Goal: Task Accomplishment & Management: Manage account settings

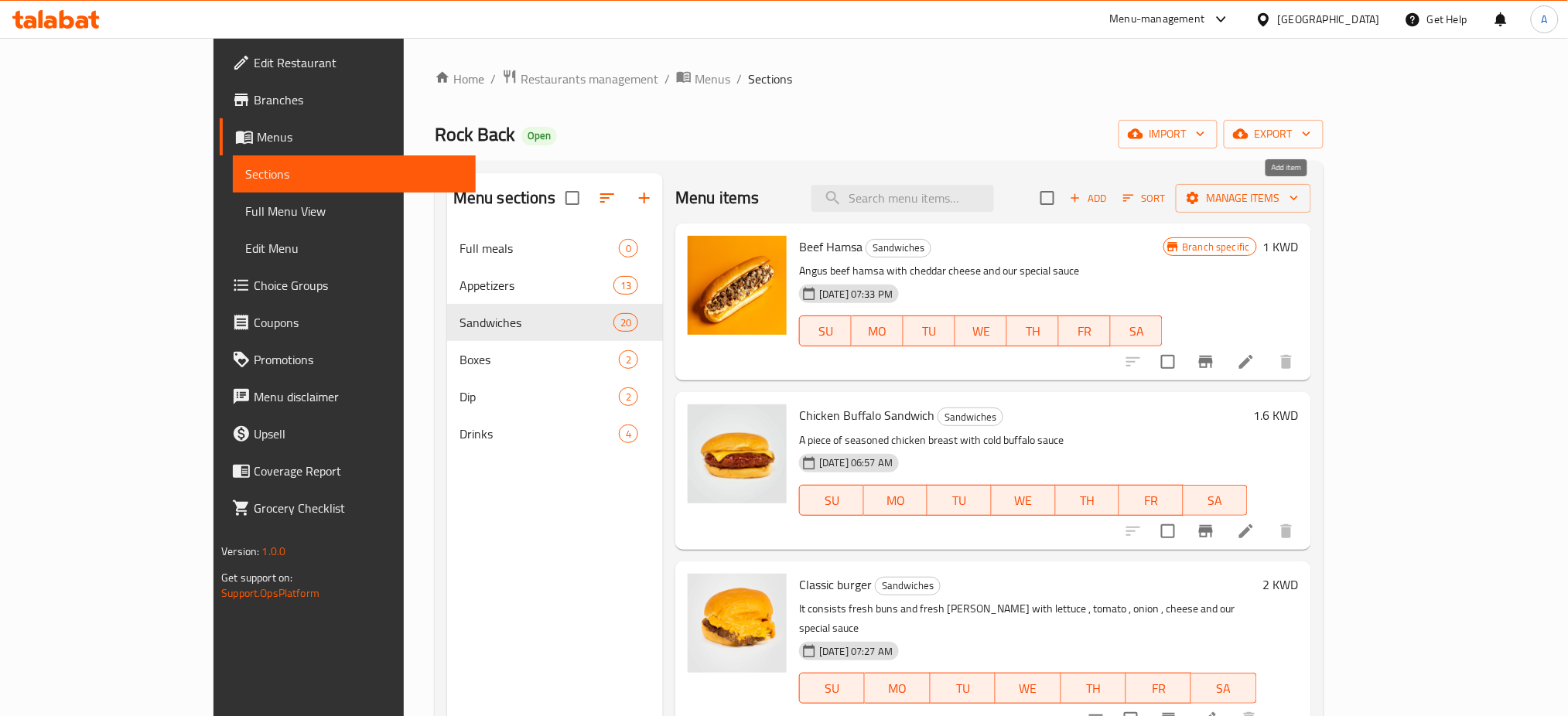
click at [1083, 195] on icon "button" at bounding box center [1075, 198] width 14 height 14
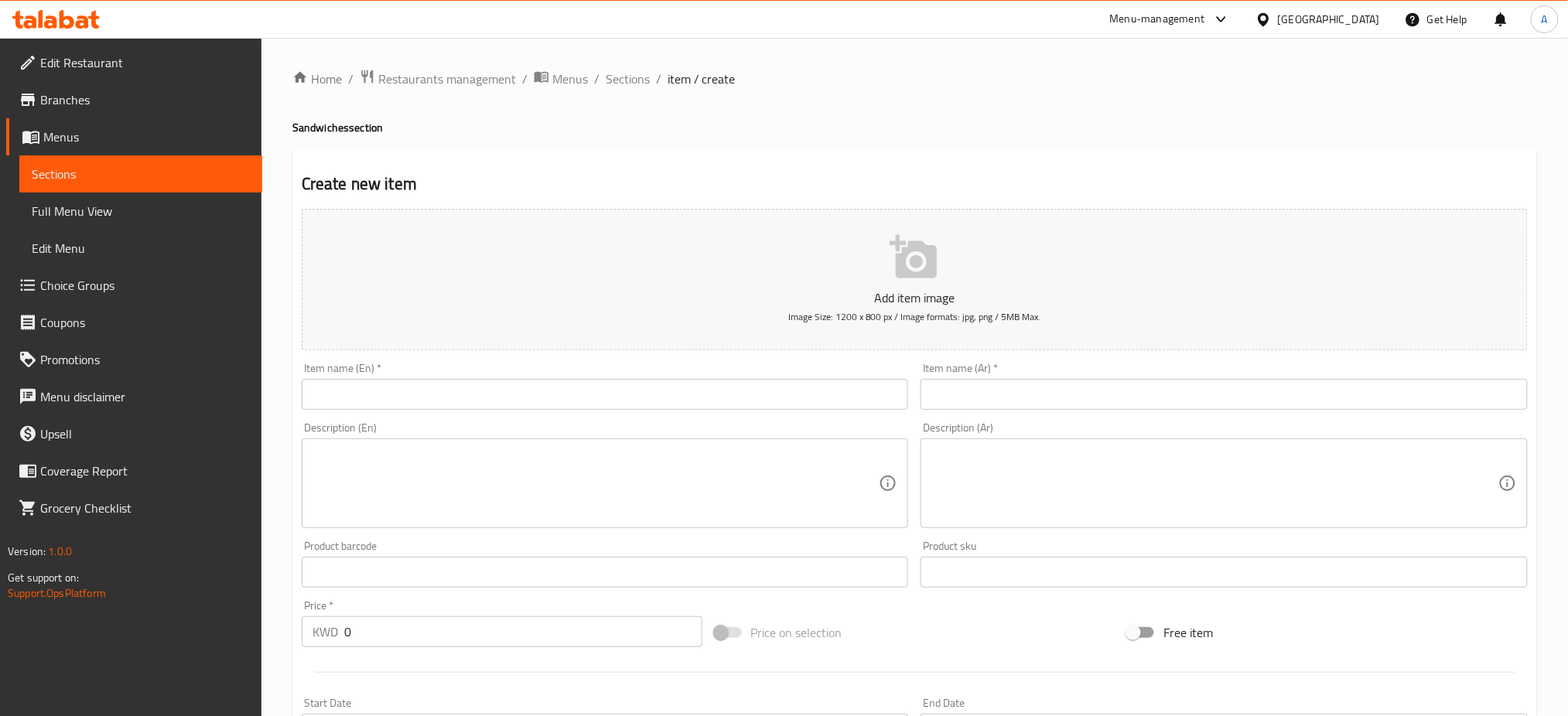
click at [1043, 397] on input "text" at bounding box center [1223, 394] width 607 height 31
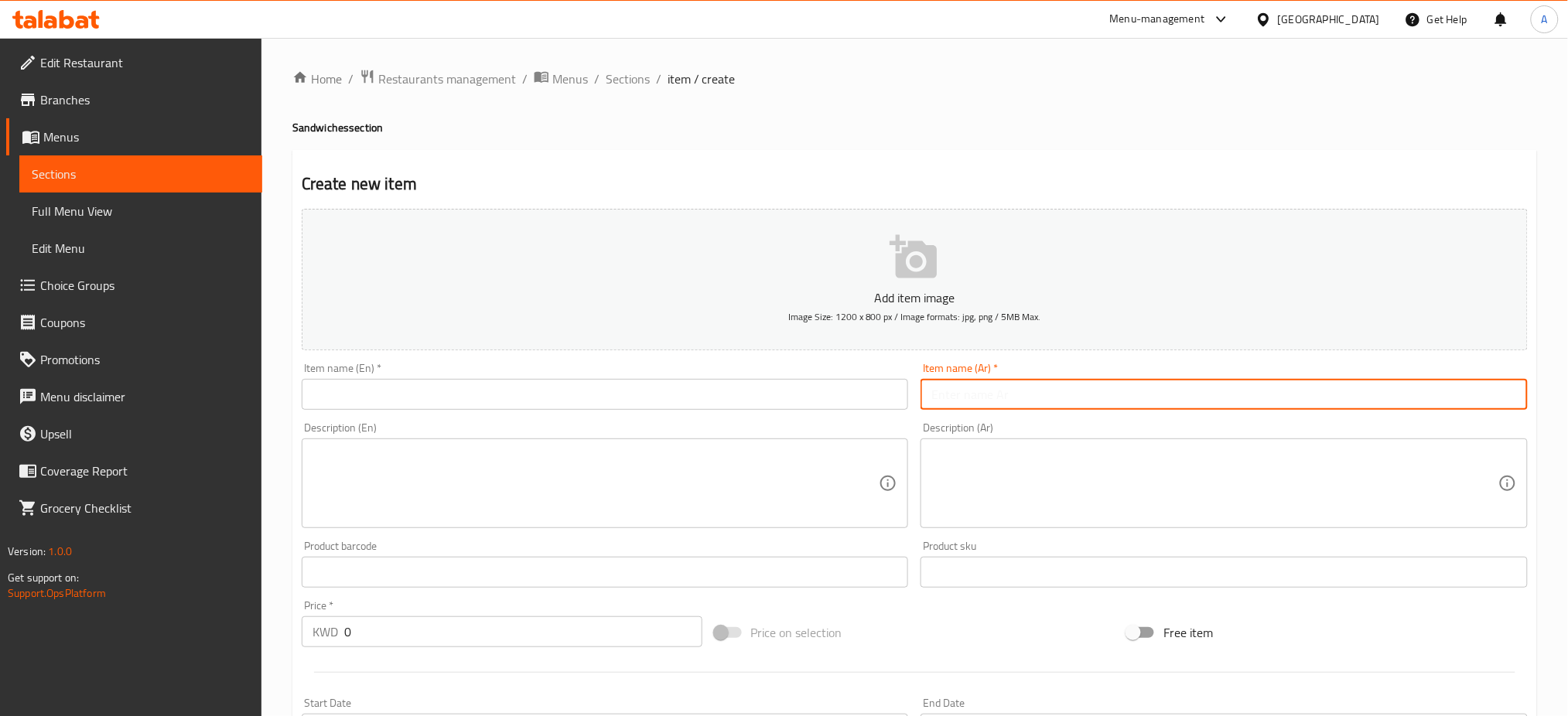
paste input "سندويش مكس ترافل"
type input "سندويش مكس ترافل"
click at [769, 400] on input "text" at bounding box center [605, 394] width 607 height 31
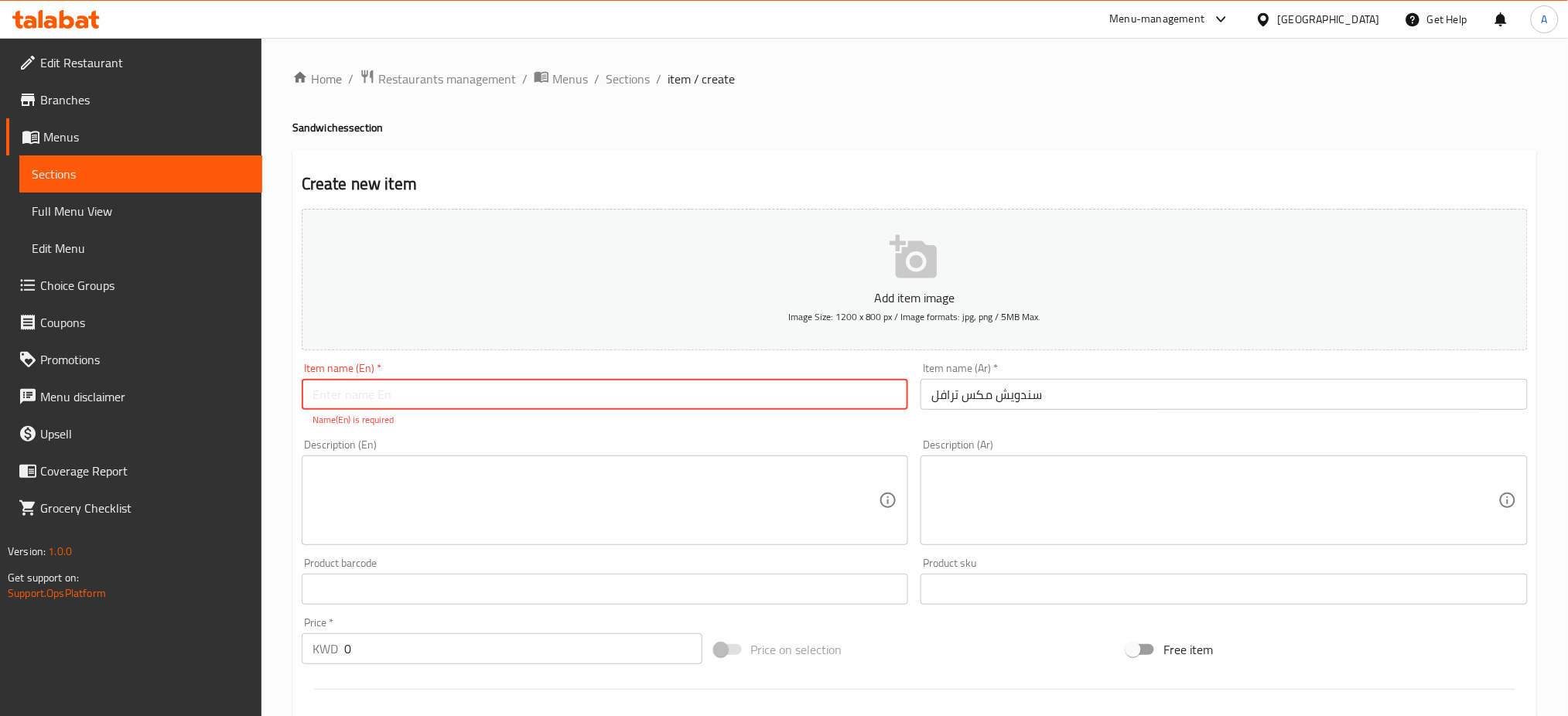
paste input "Mix Truffle"
type input "Mix Truffle"
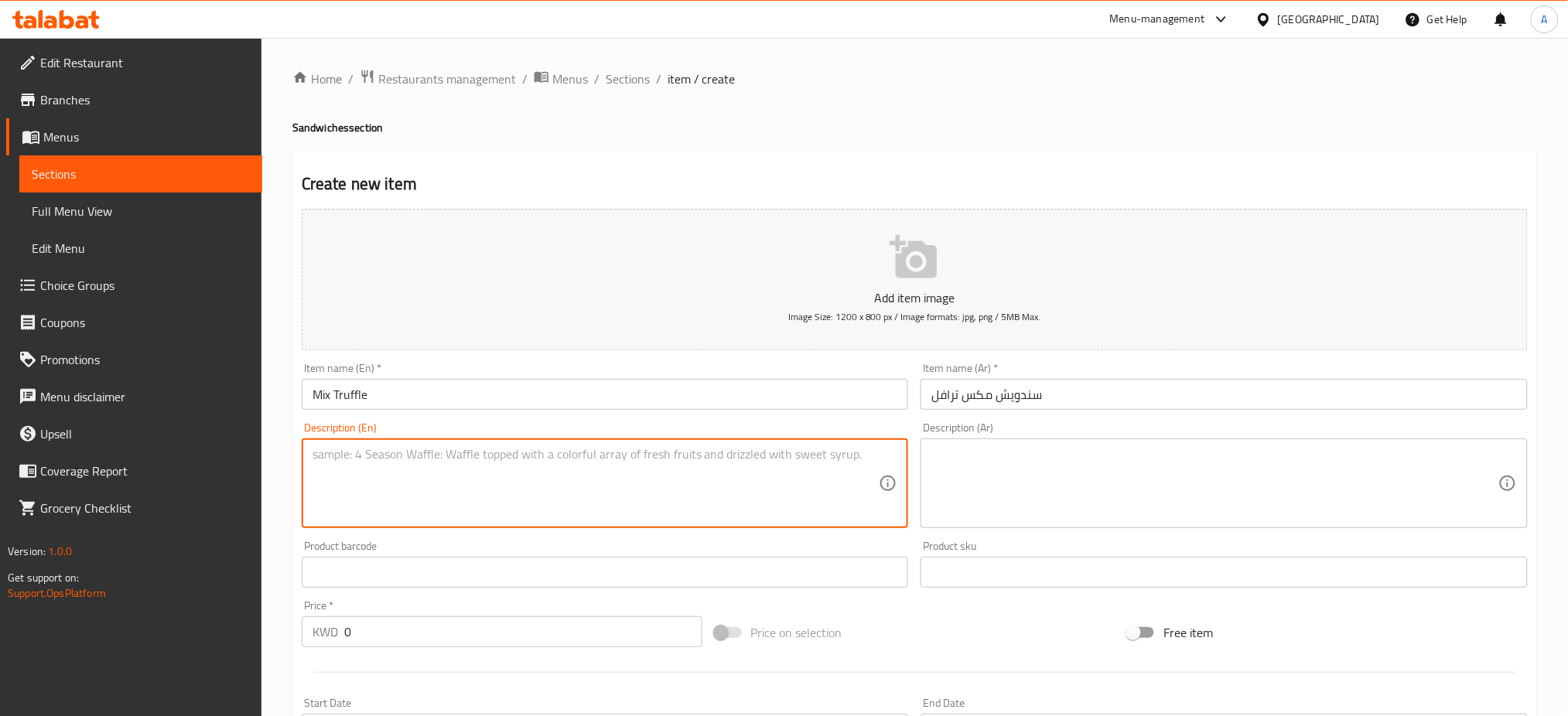
click at [382, 490] on textarea at bounding box center [595, 483] width 567 height 73
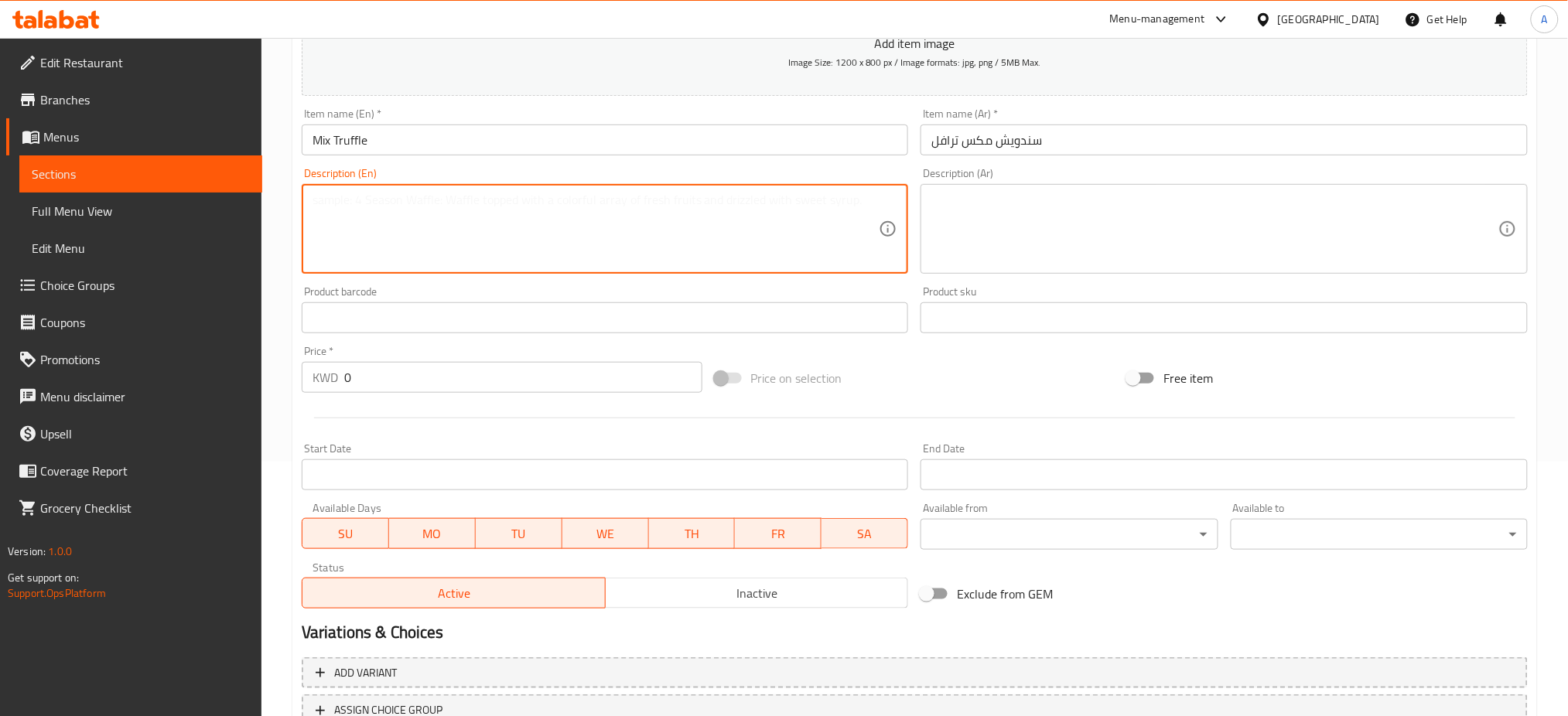
scroll to position [167, 0]
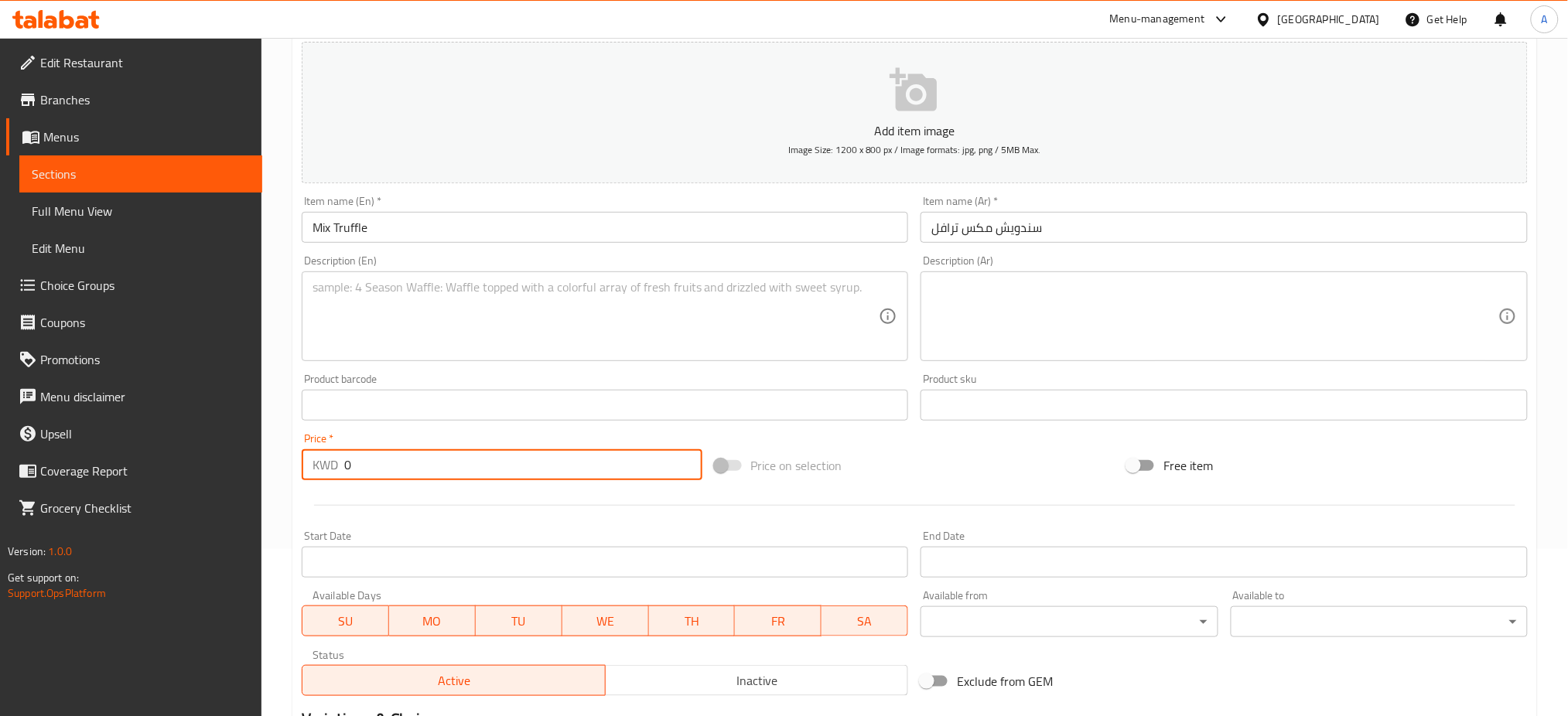
drag, startPoint x: 365, startPoint y: 470, endPoint x: 278, endPoint y: 455, distance: 88.3
click at [277, 459] on div "Home / Restaurants management / Menus / Sections / item / create Sandwiches sec…" at bounding box center [914, 398] width 1307 height 1054
type input "2.250"
click at [401, 312] on textarea at bounding box center [595, 316] width 567 height 73
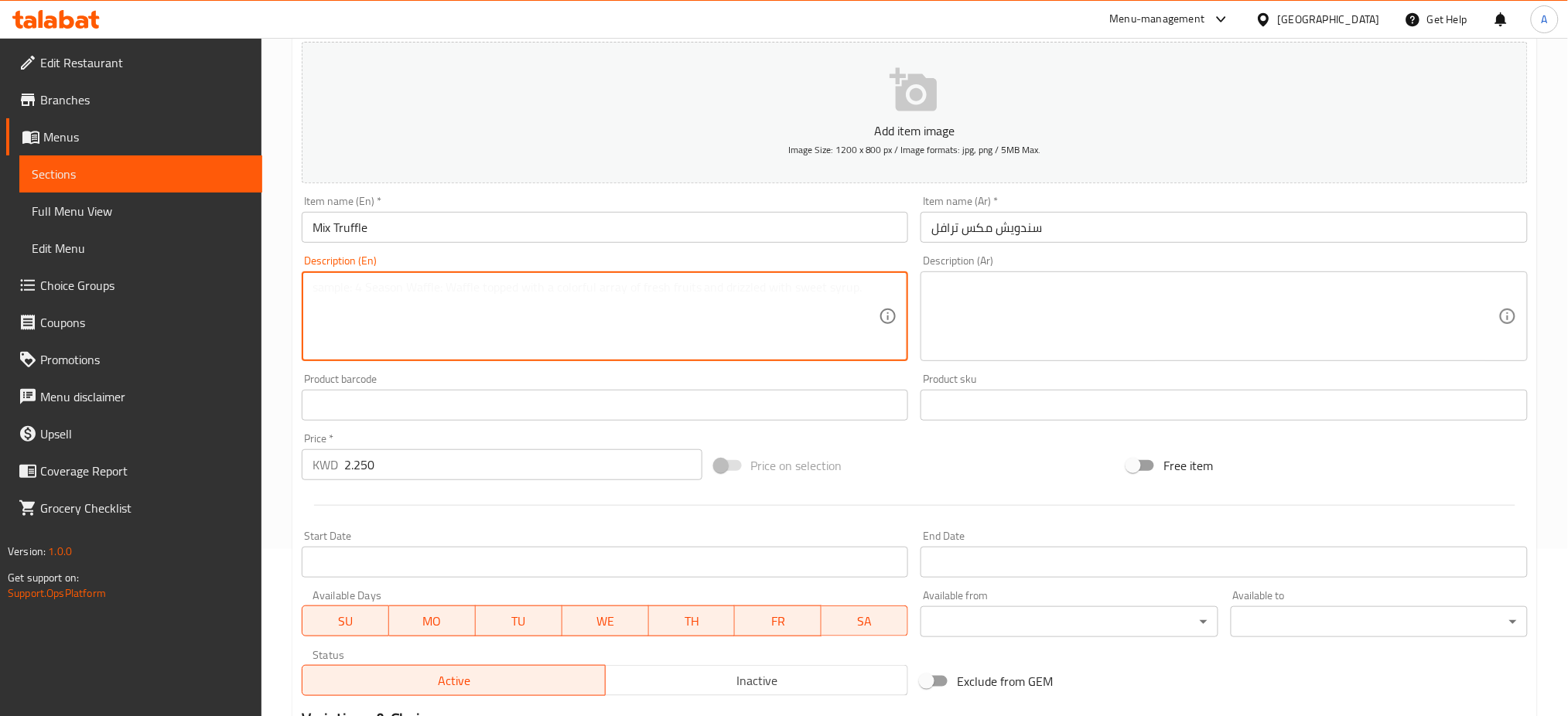
paste textarea "A piece of meat with fresh mushrooms, caramelized onion and traffal sauce"
type textarea "A piece of meat with fresh mushrooms, caramelized onion and traffal sauce"
click at [1059, 323] on textarea at bounding box center [1215, 316] width 567 height 73
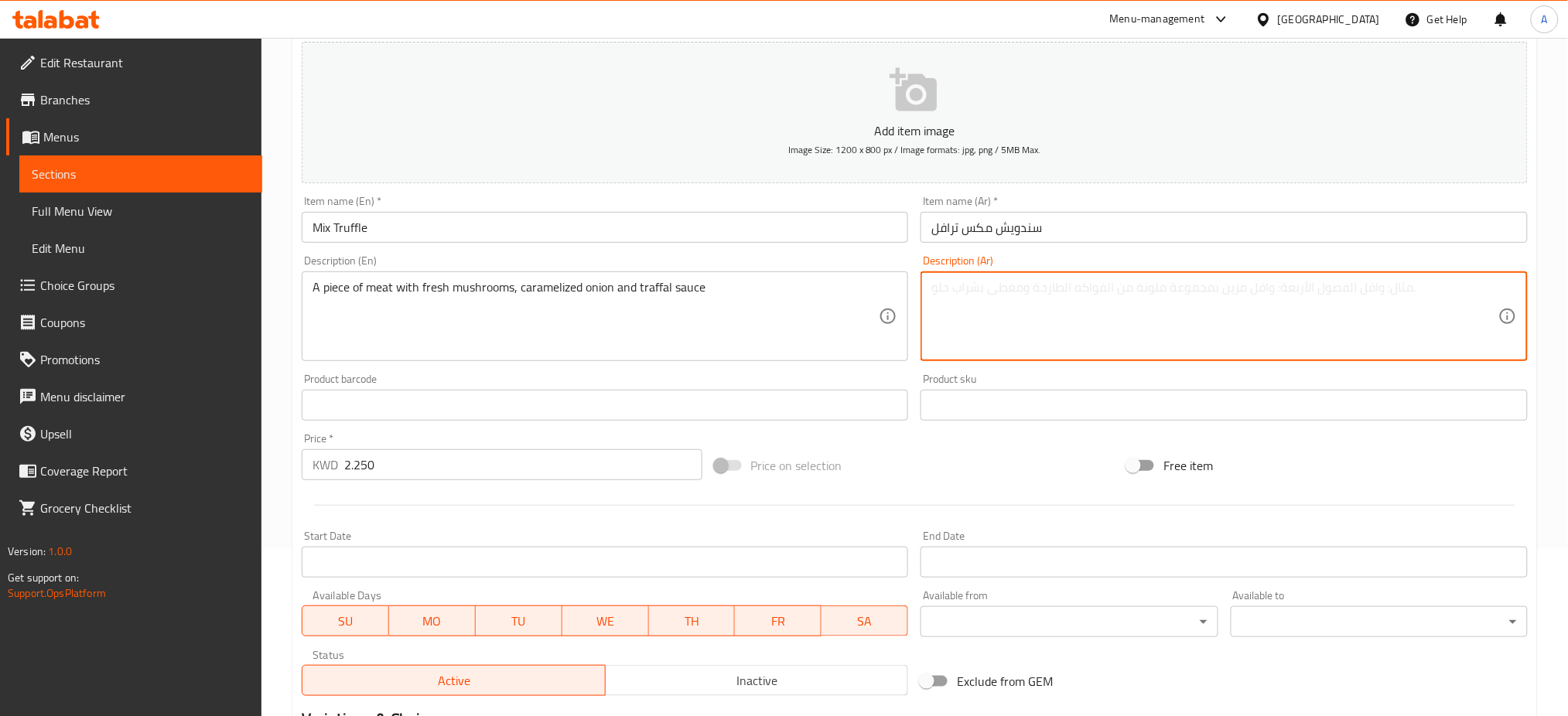
paste textarea "قطعة من اللحم مع مشروم طازج والبصل المكرمل وصلصة الترافل"
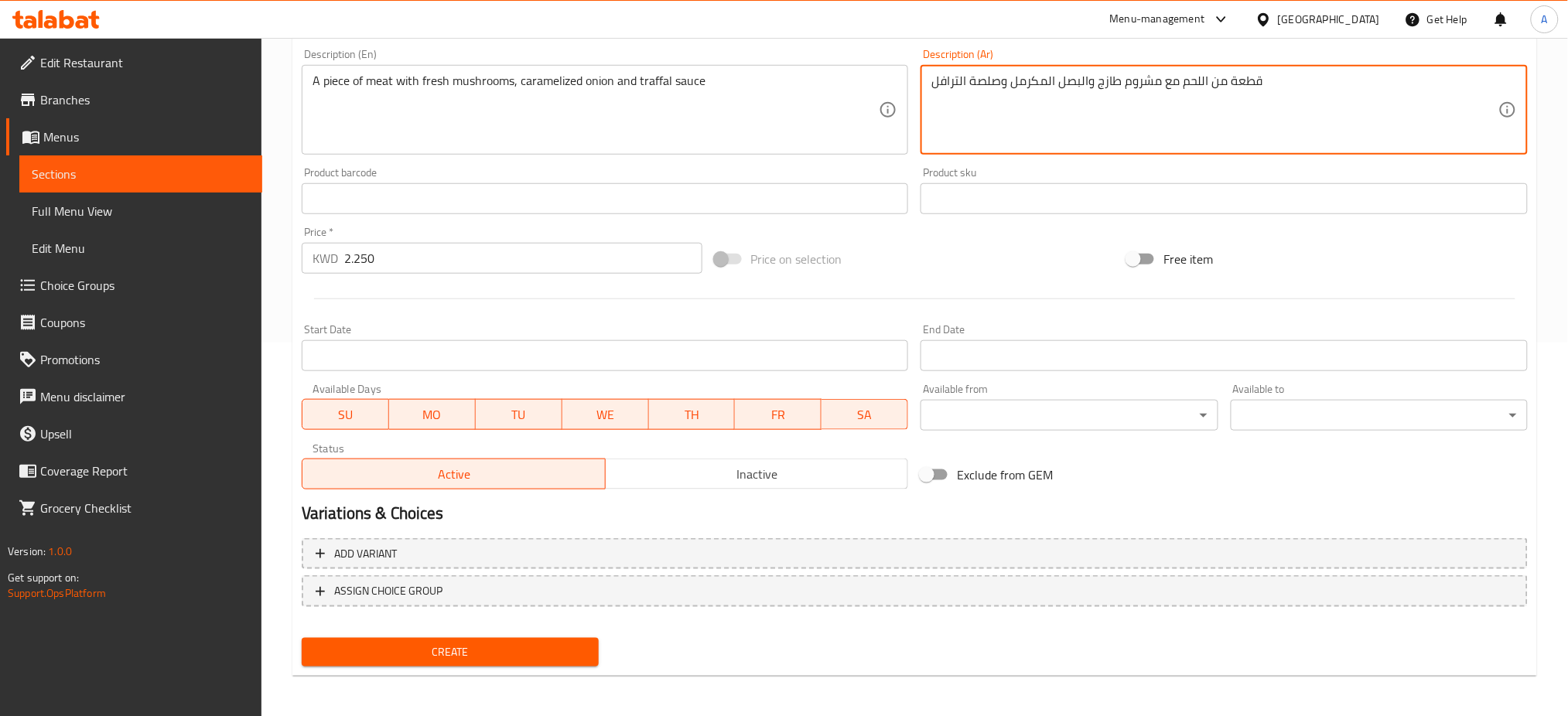
type textarea "قطعة من اللحم مع مشروم طازج والبصل المكرمل وصلصة الترافل"
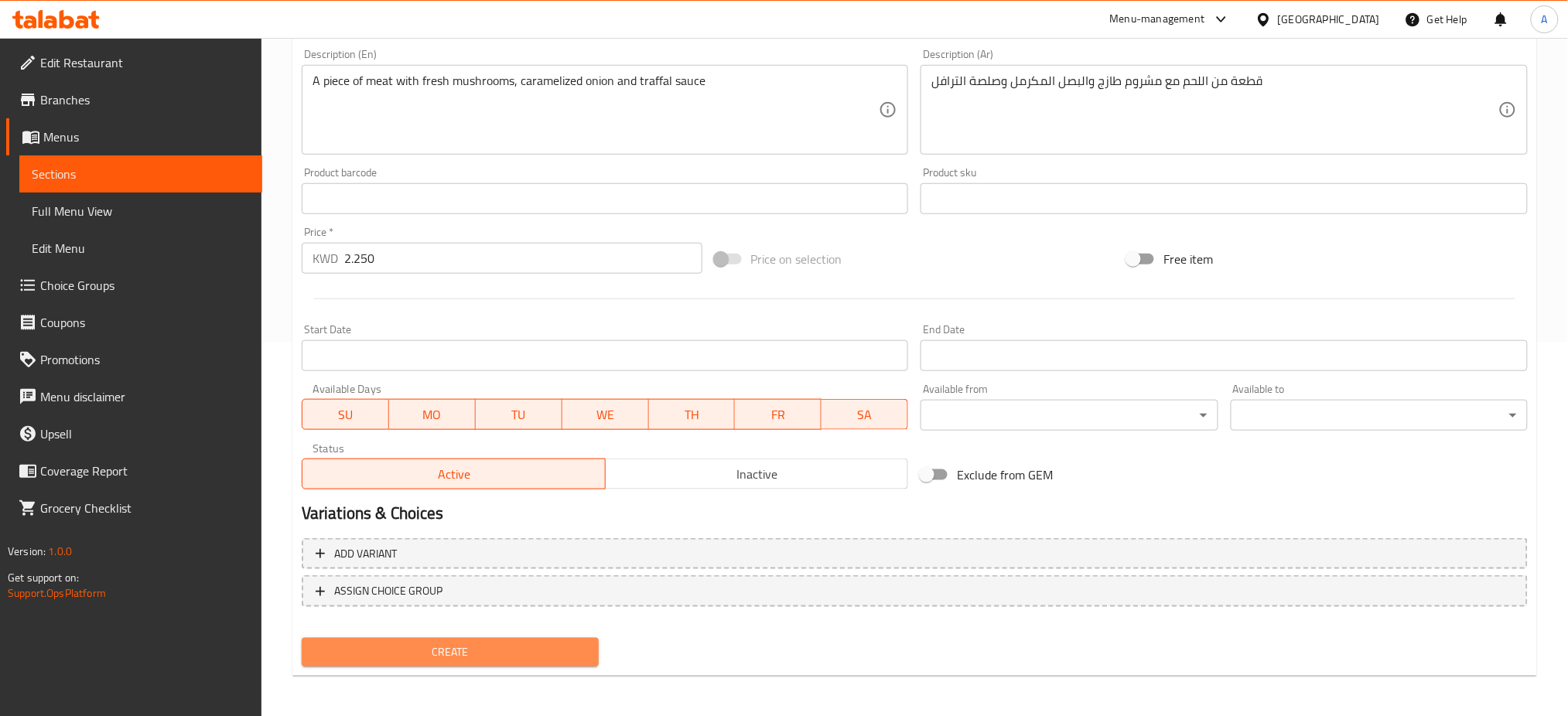
click at [447, 658] on span "Create" at bounding box center [450, 652] width 272 height 20
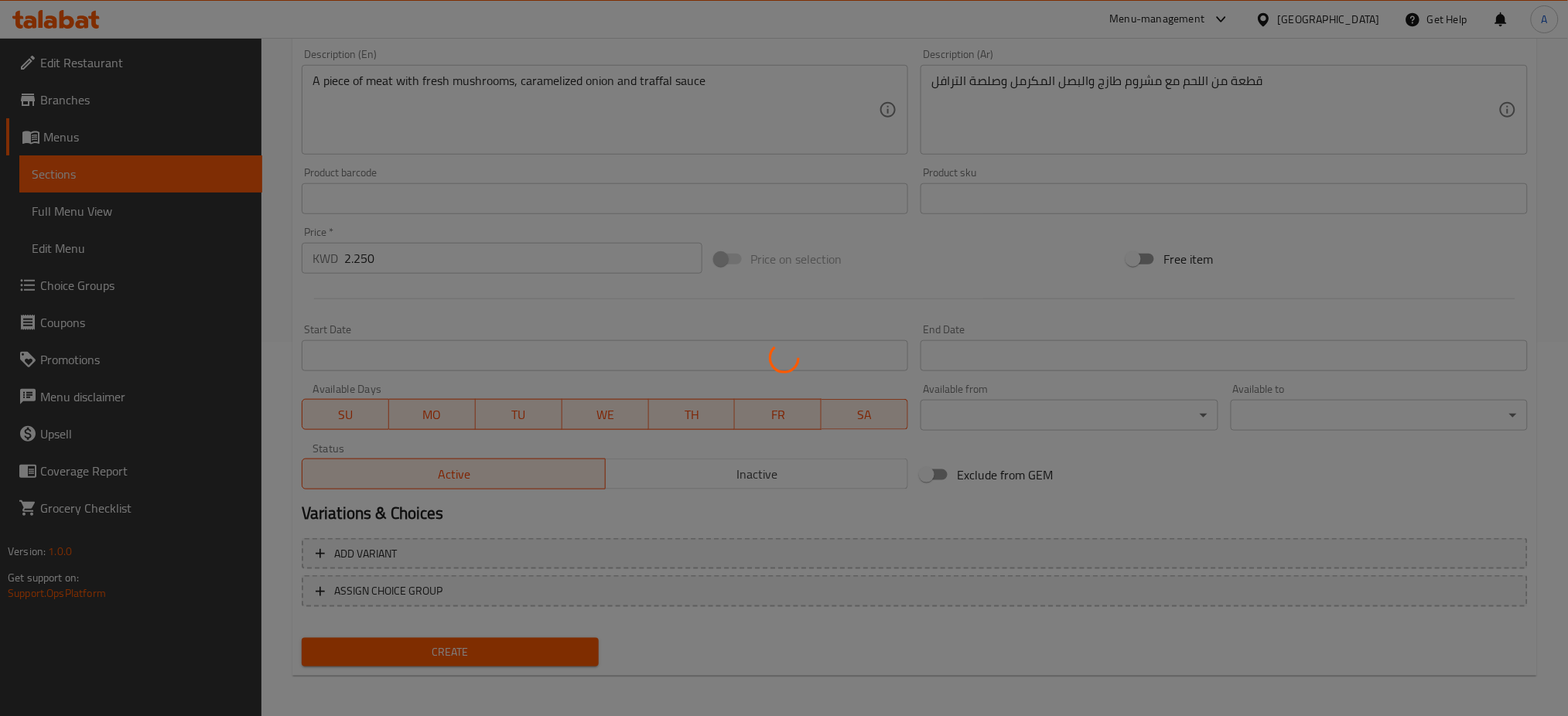
type input "0"
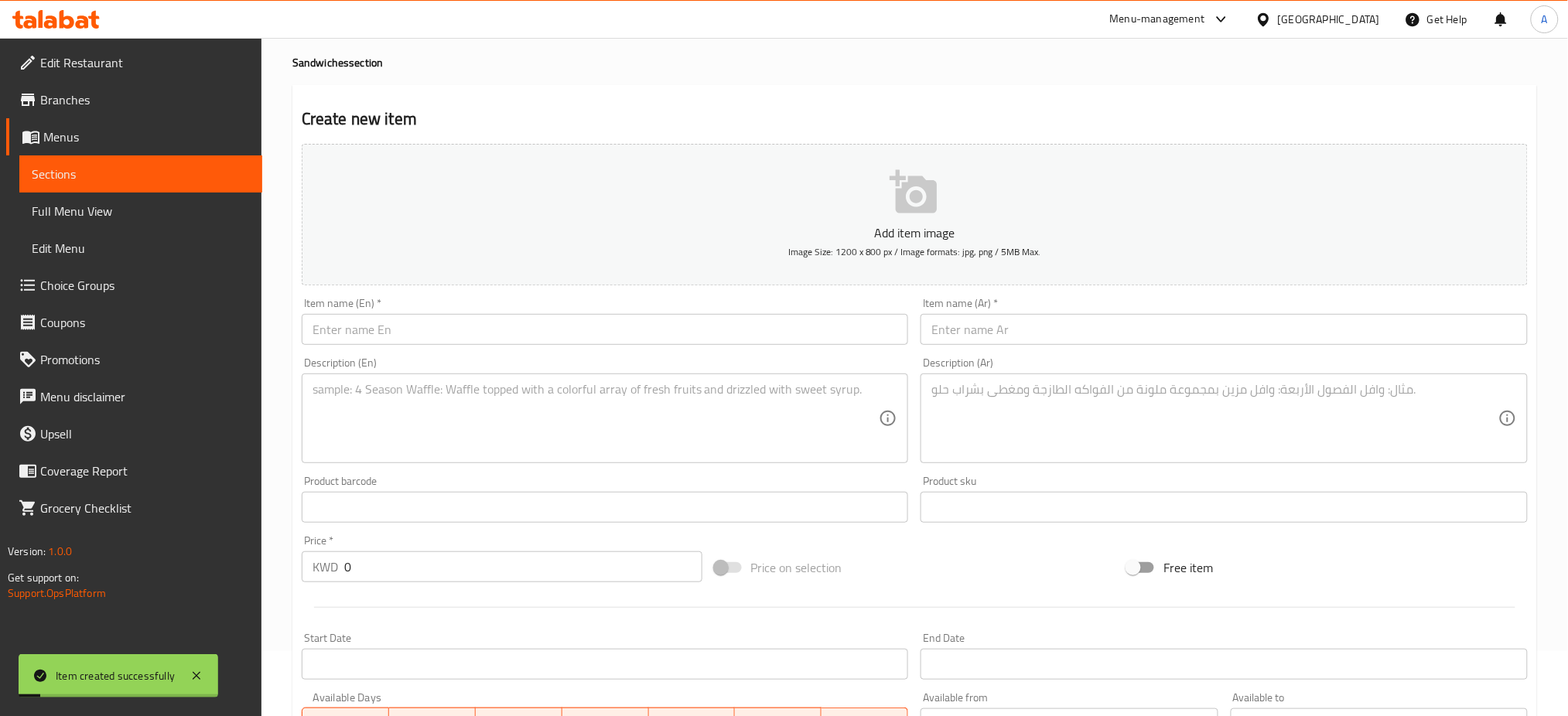
scroll to position [0, 0]
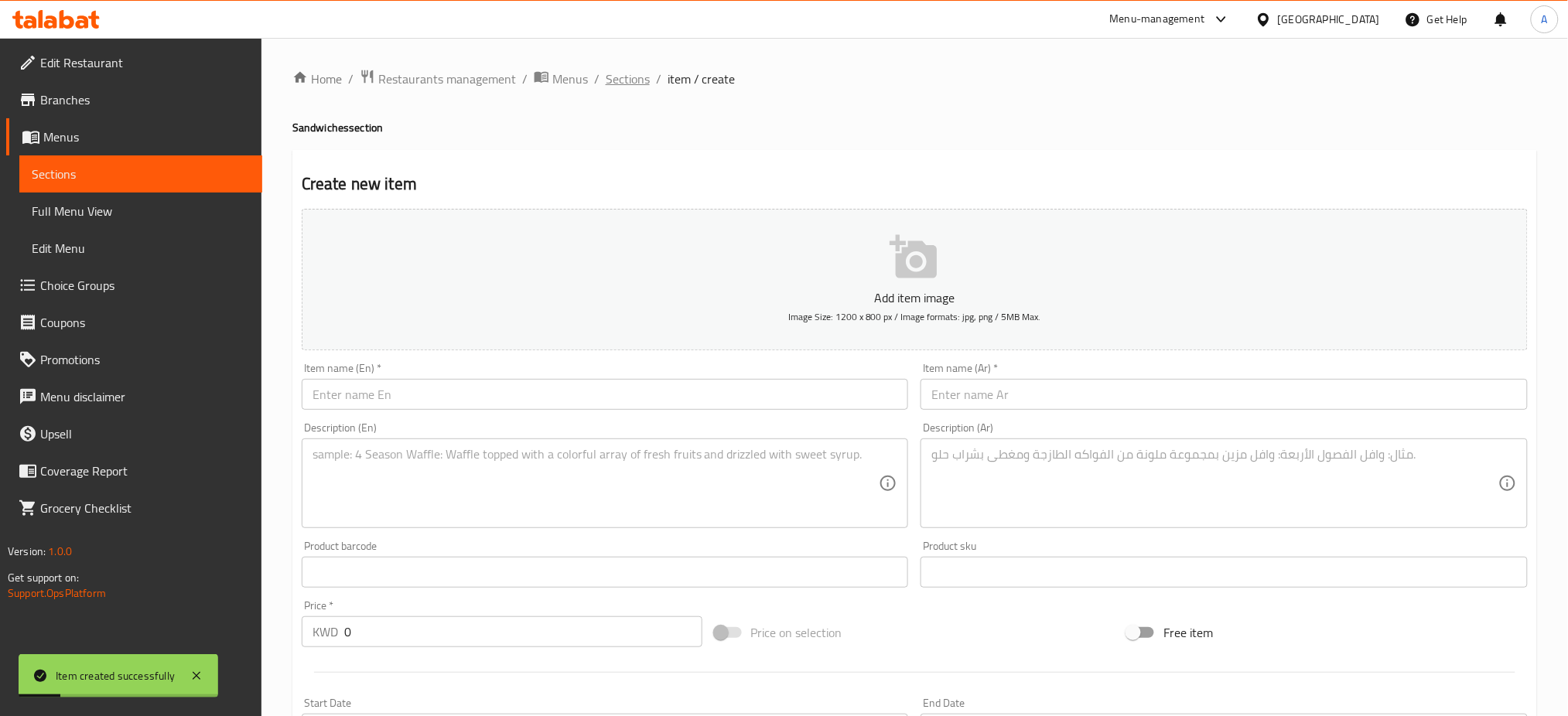
click at [634, 69] on span "Sections" at bounding box center [627, 78] width 44 height 19
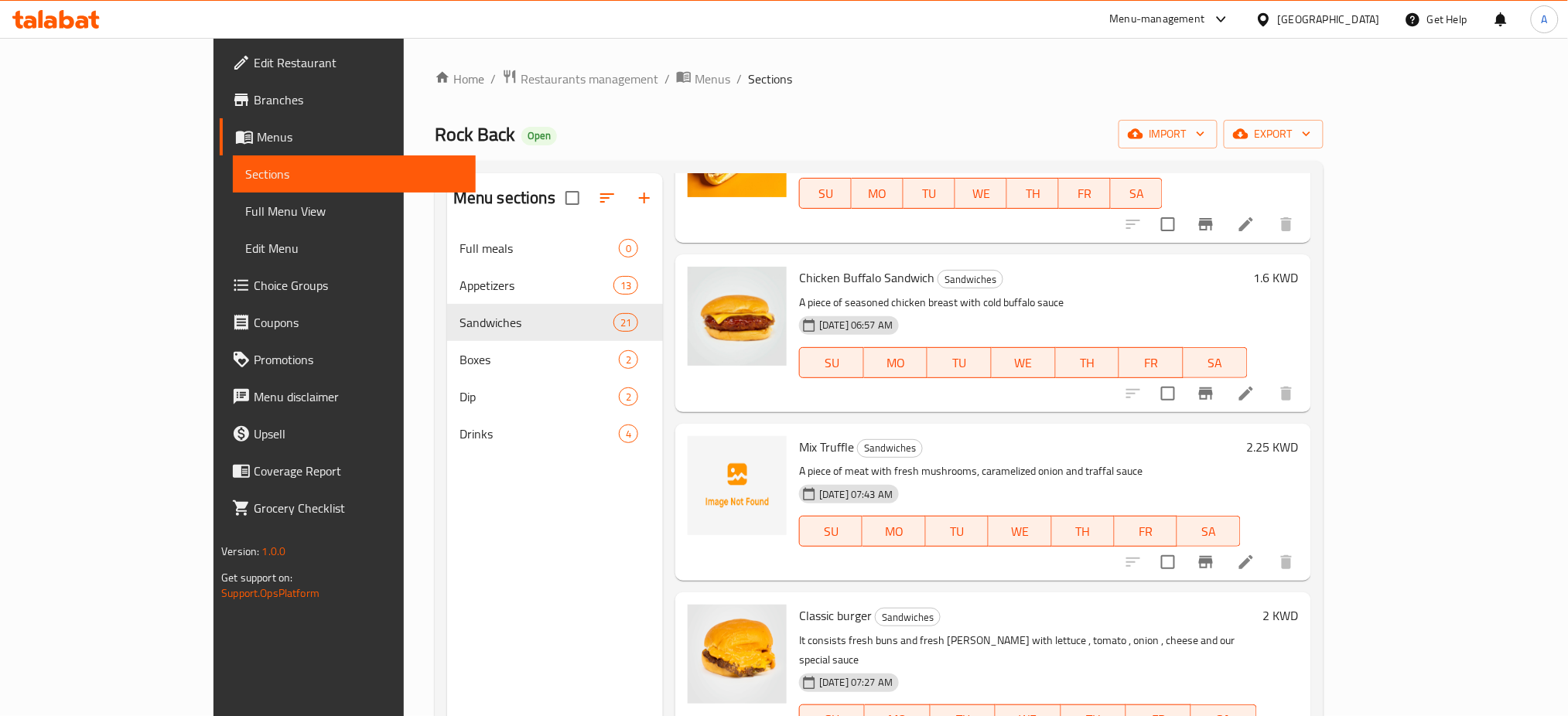
scroll to position [309, 0]
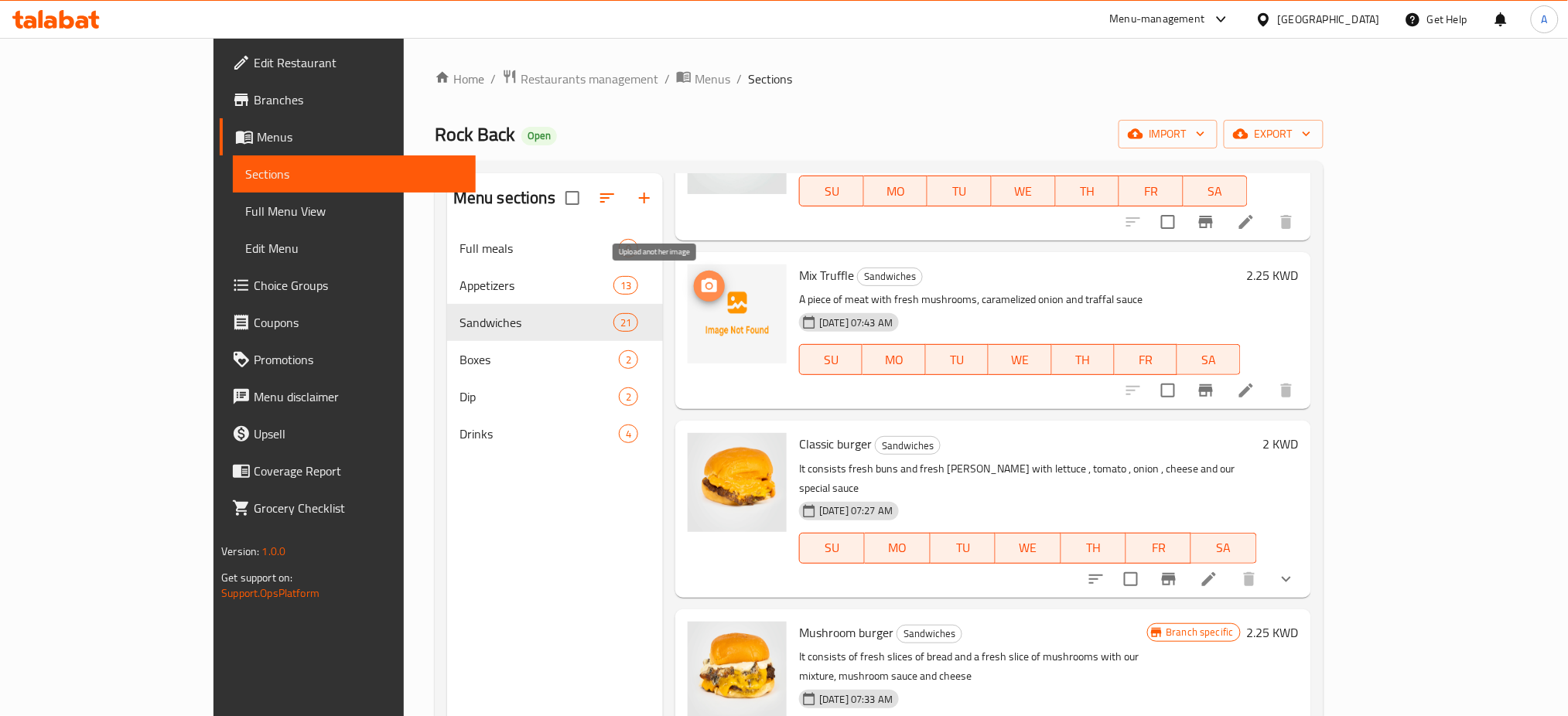
click at [700, 293] on icon "upload picture" at bounding box center [709, 286] width 19 height 19
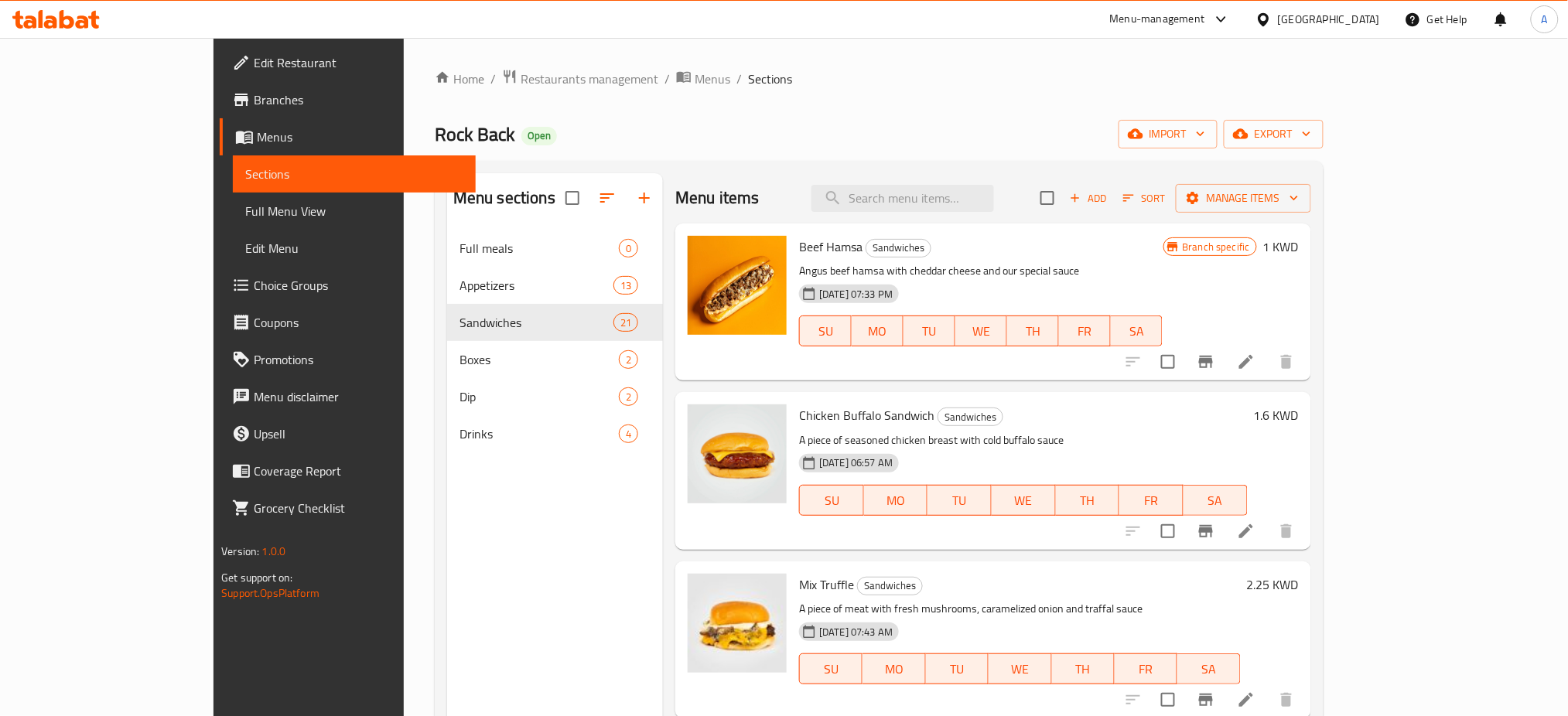
click at [443, 95] on div "Home / Restaurants management / Menus / Sections Rock Back Open import export M…" at bounding box center [879, 484] width 889 height 832
click at [521, 85] on span "Restaurants management" at bounding box center [589, 78] width 138 height 19
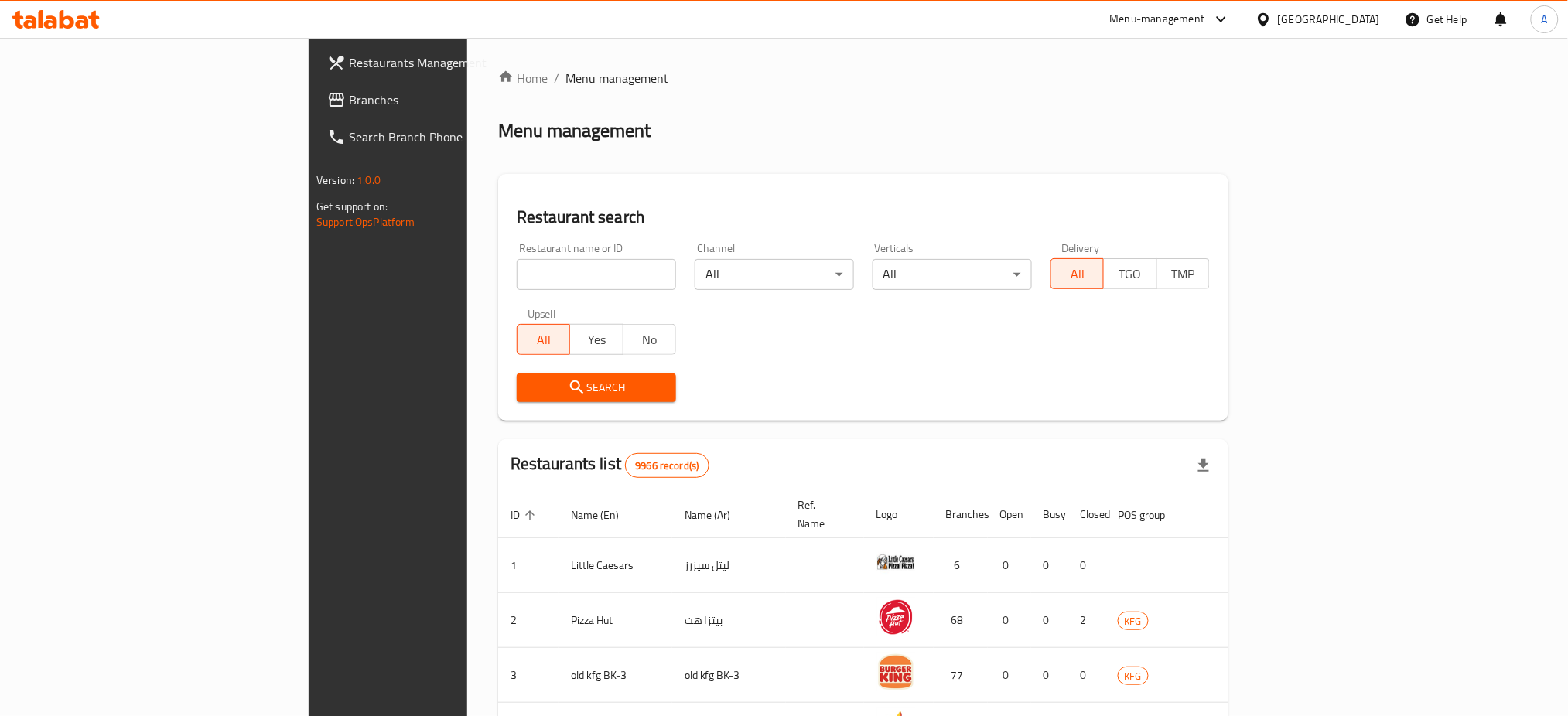
click at [517, 271] on input "search" at bounding box center [596, 275] width 160 height 31
click at [568, 386] on icon "submit" at bounding box center [576, 386] width 19 height 19
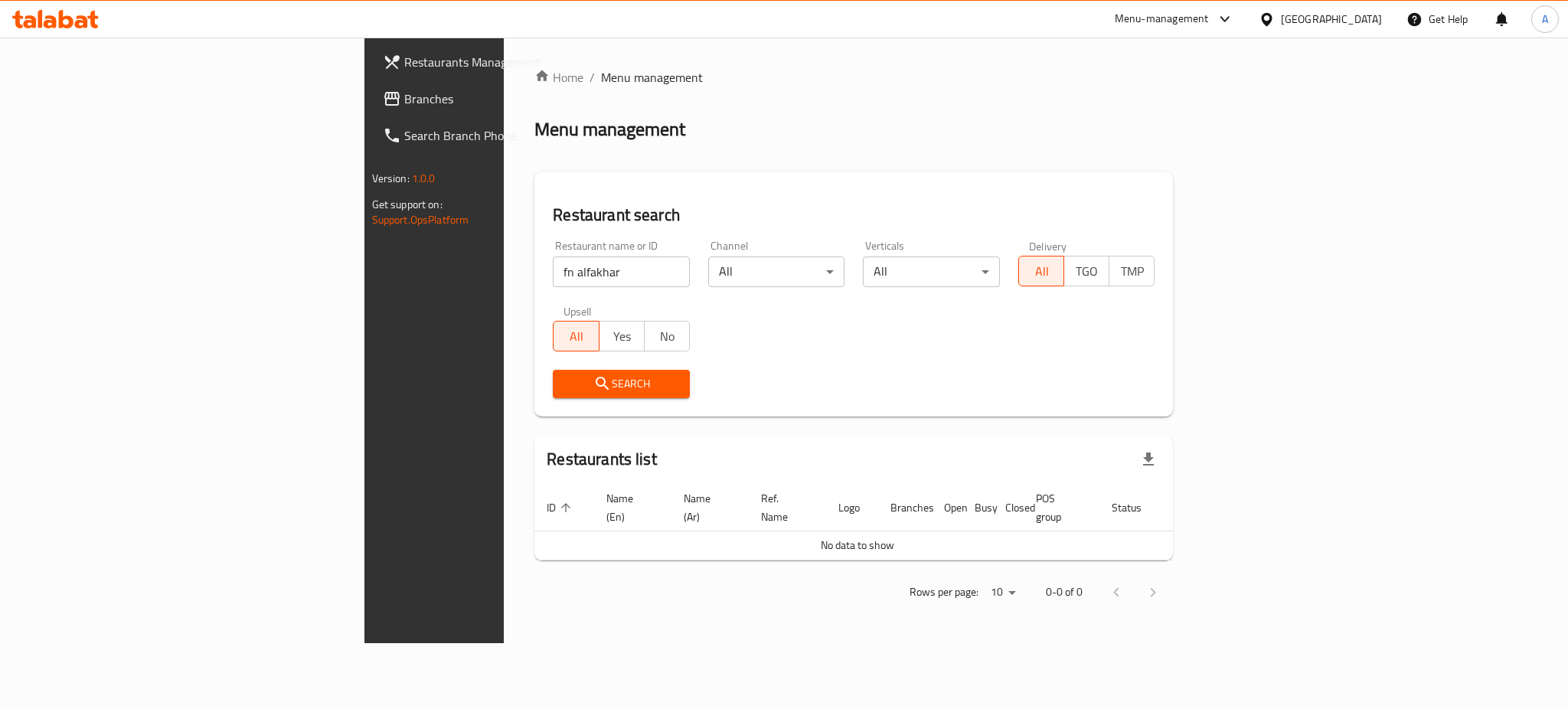
click at [553, 274] on input "fn alfakhar" at bounding box center [621, 272] width 137 height 31
type input "fan alfakhar"
click at [565, 375] on span "Search" at bounding box center [621, 384] width 112 height 19
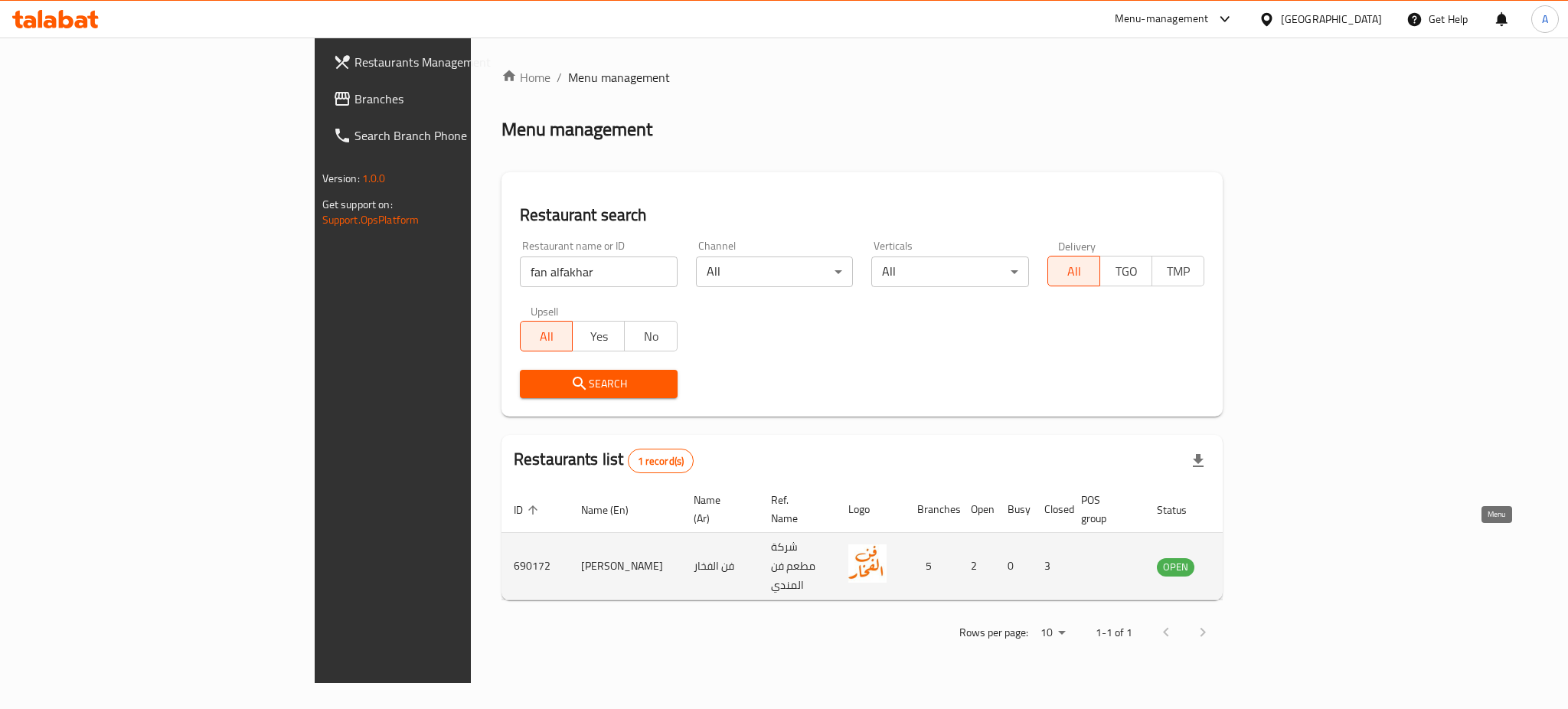
click at [1265, 557] on link "enhanced table" at bounding box center [1250, 566] width 28 height 18
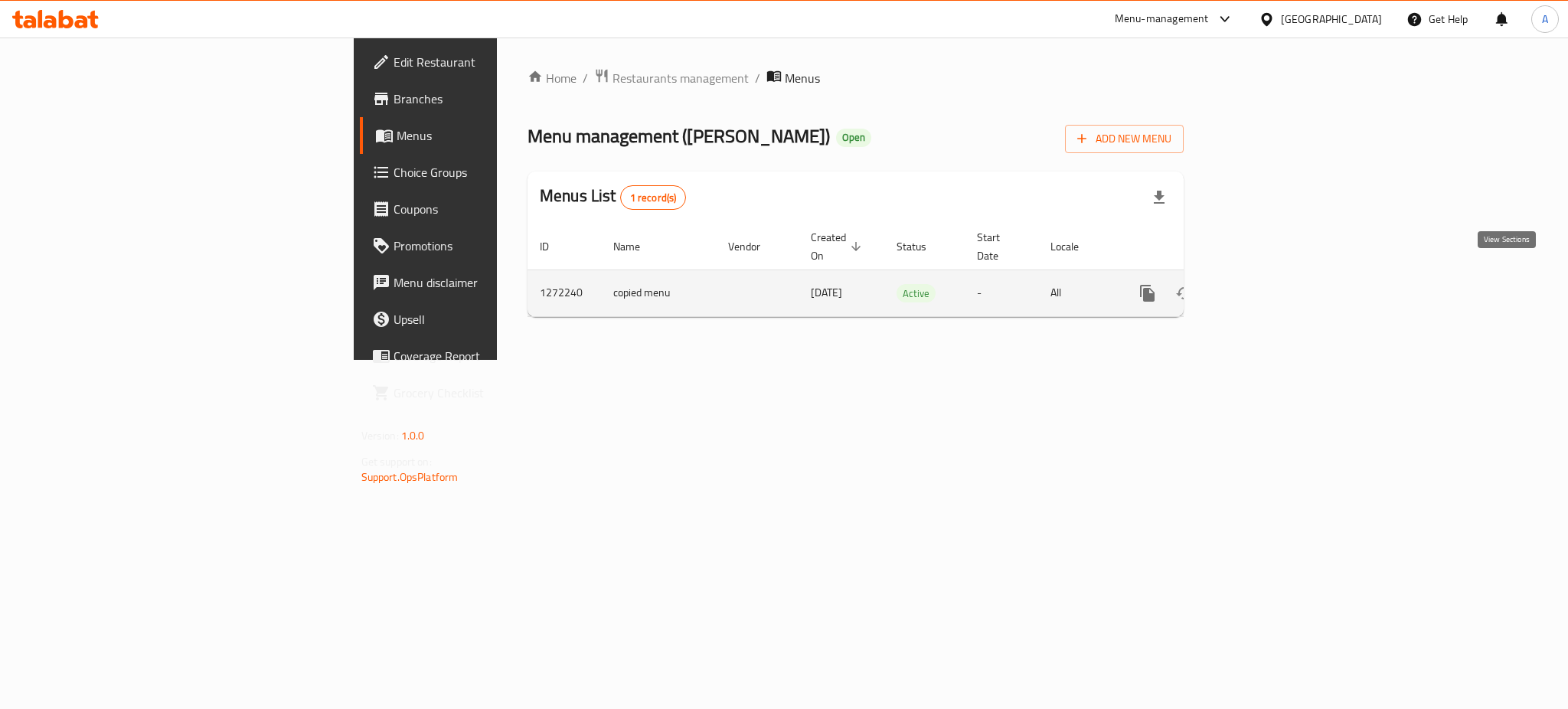
click at [1276, 289] on link "enhanced table" at bounding box center [1257, 293] width 37 height 37
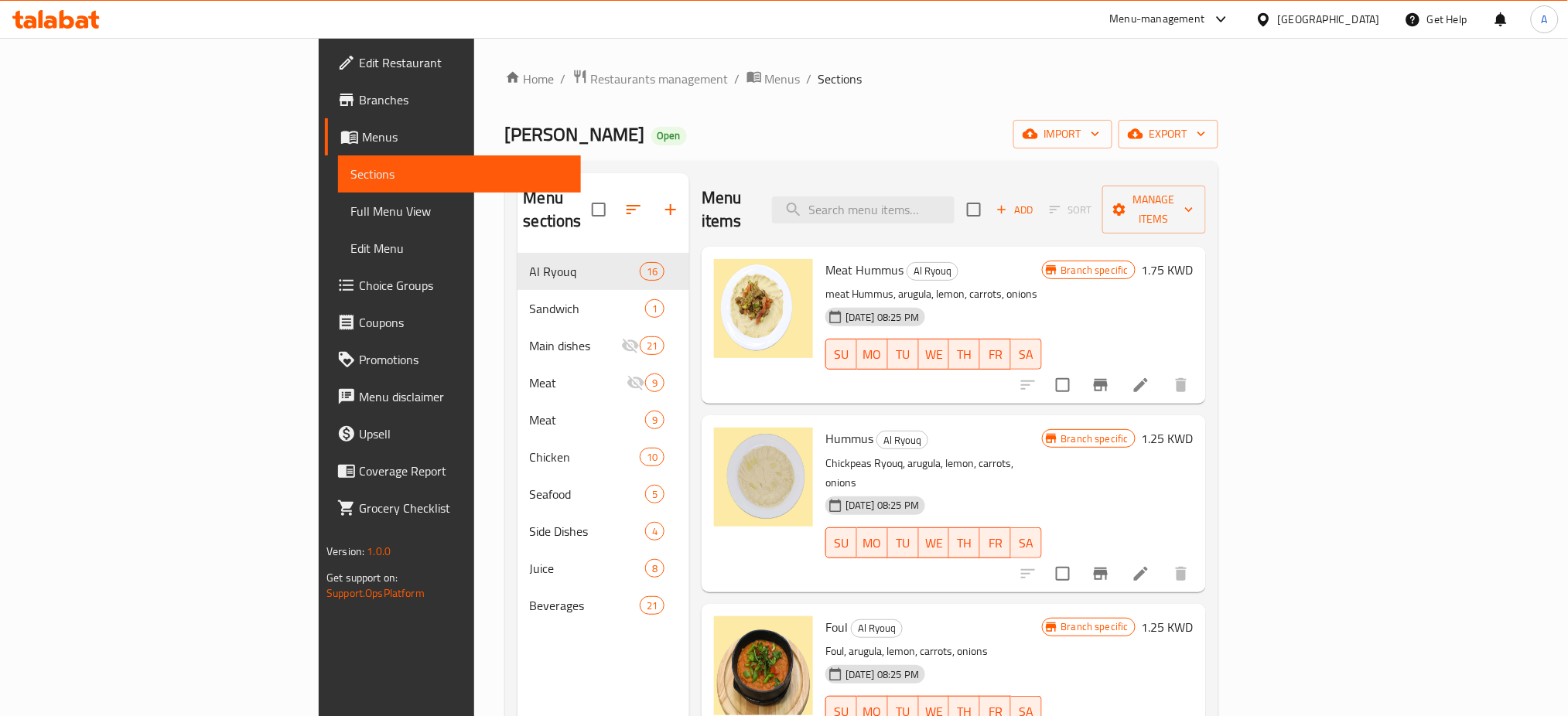
click at [359, 99] on span "Branches" at bounding box center [464, 99] width 209 height 19
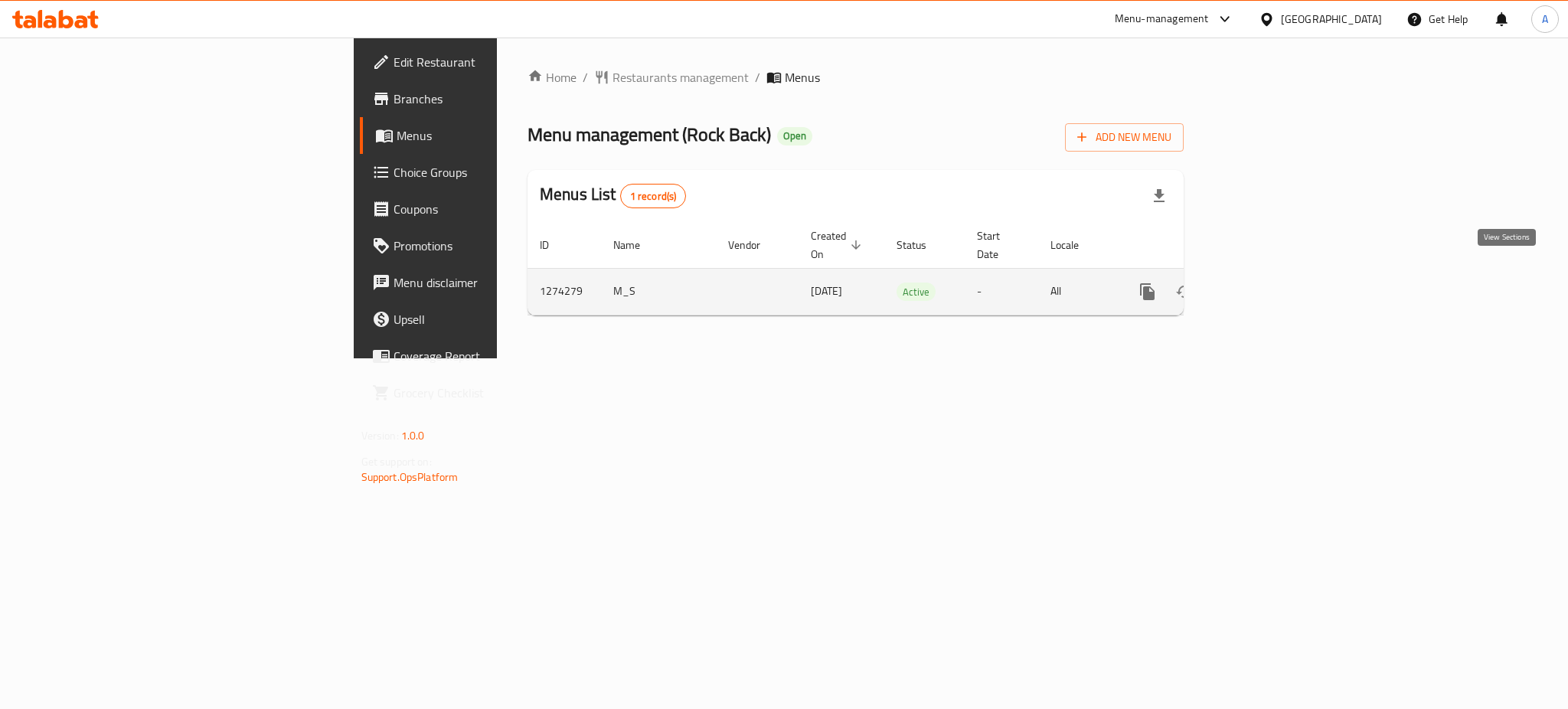
click at [1267, 283] on icon "enhanced table" at bounding box center [1257, 292] width 18 height 18
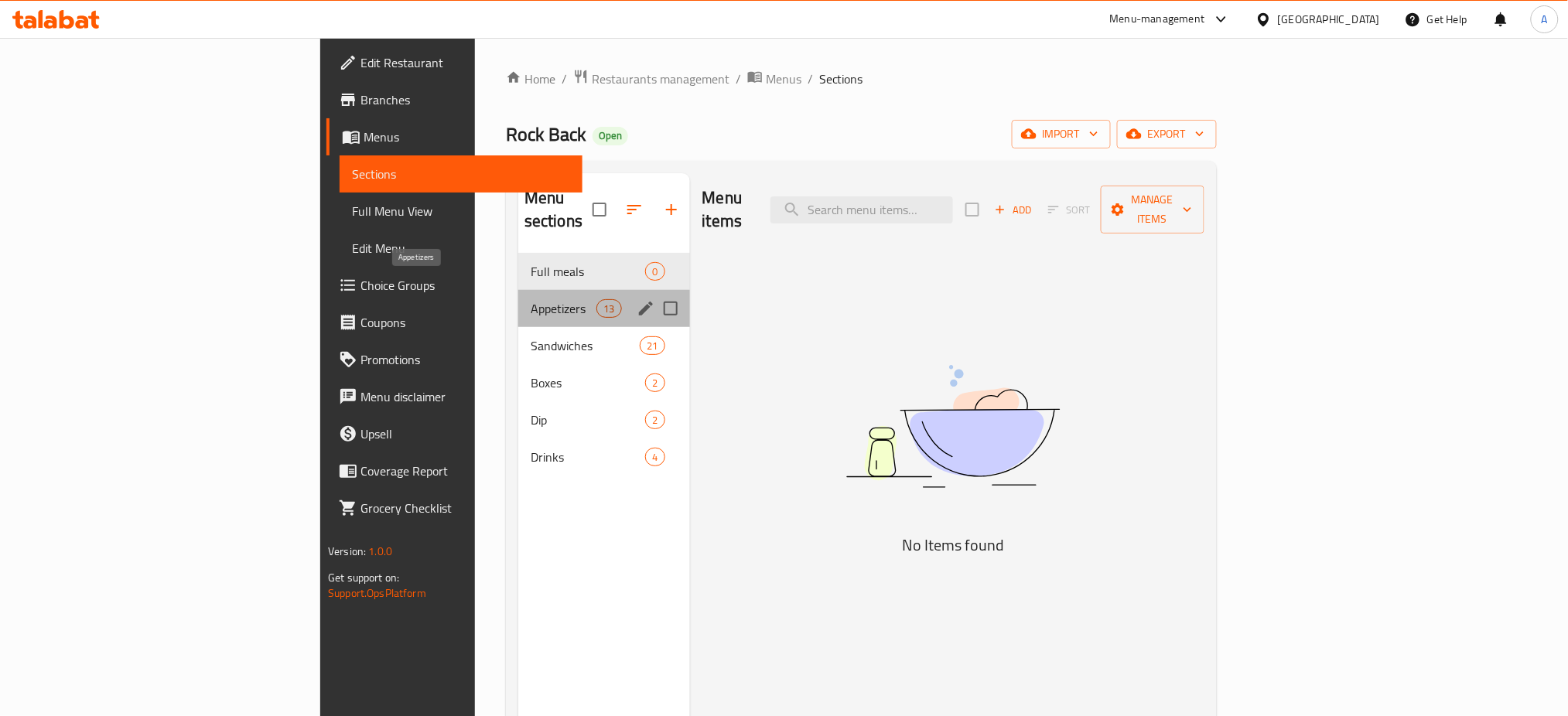
click at [530, 299] on span "Appetizers" at bounding box center [563, 308] width 66 height 19
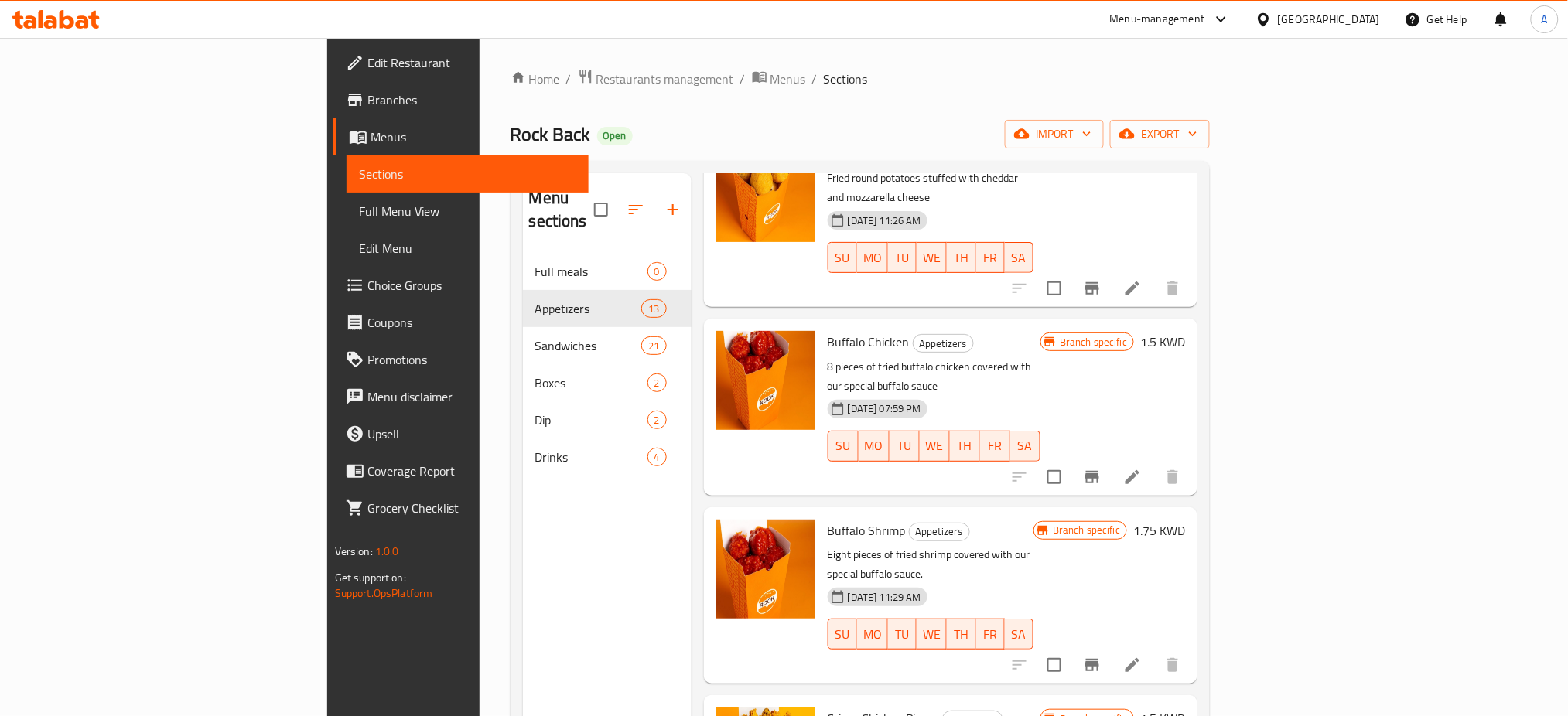
scroll to position [1134, 0]
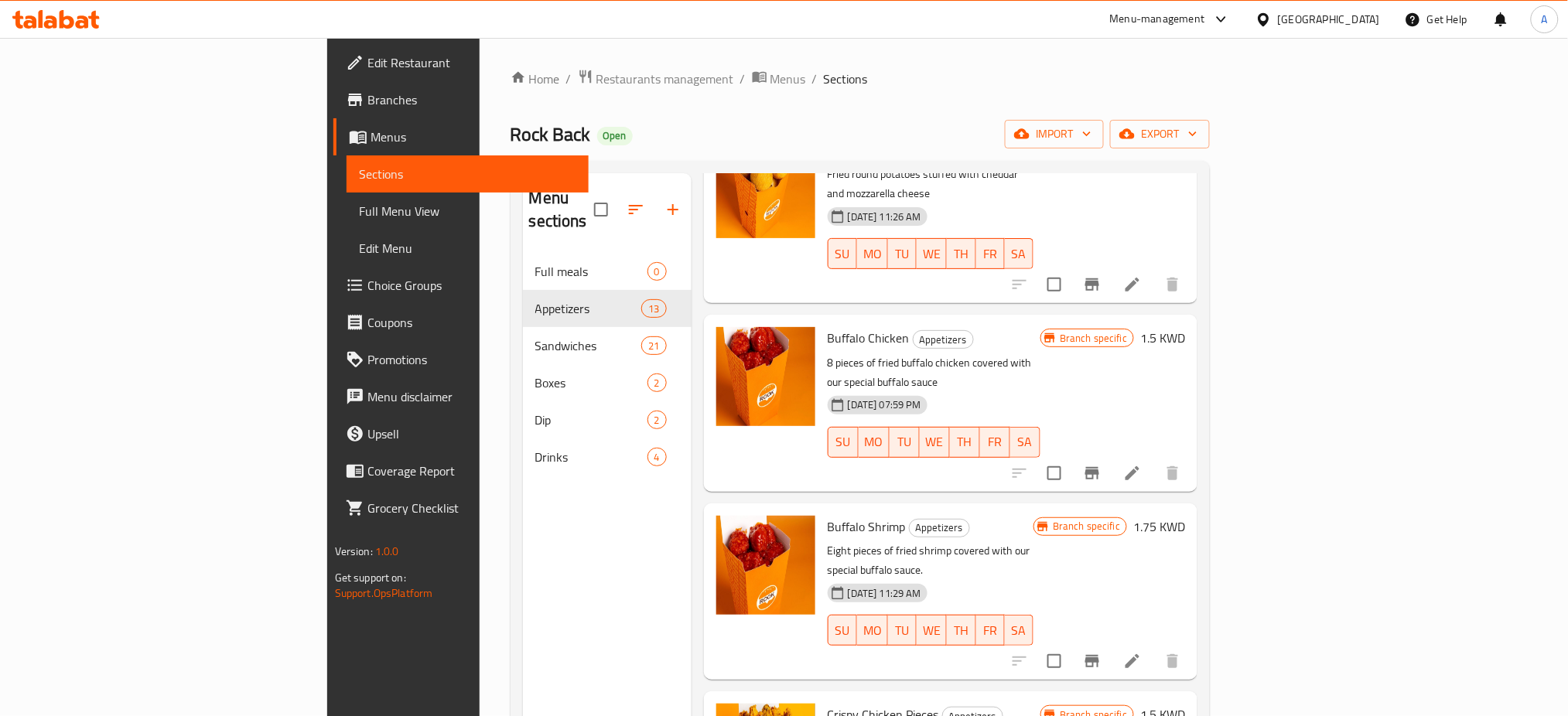
click at [1241, 587] on div "Home / Restaurants management / Menus / Sections Rock Back Open import export M…" at bounding box center [860, 485] width 761 height 894
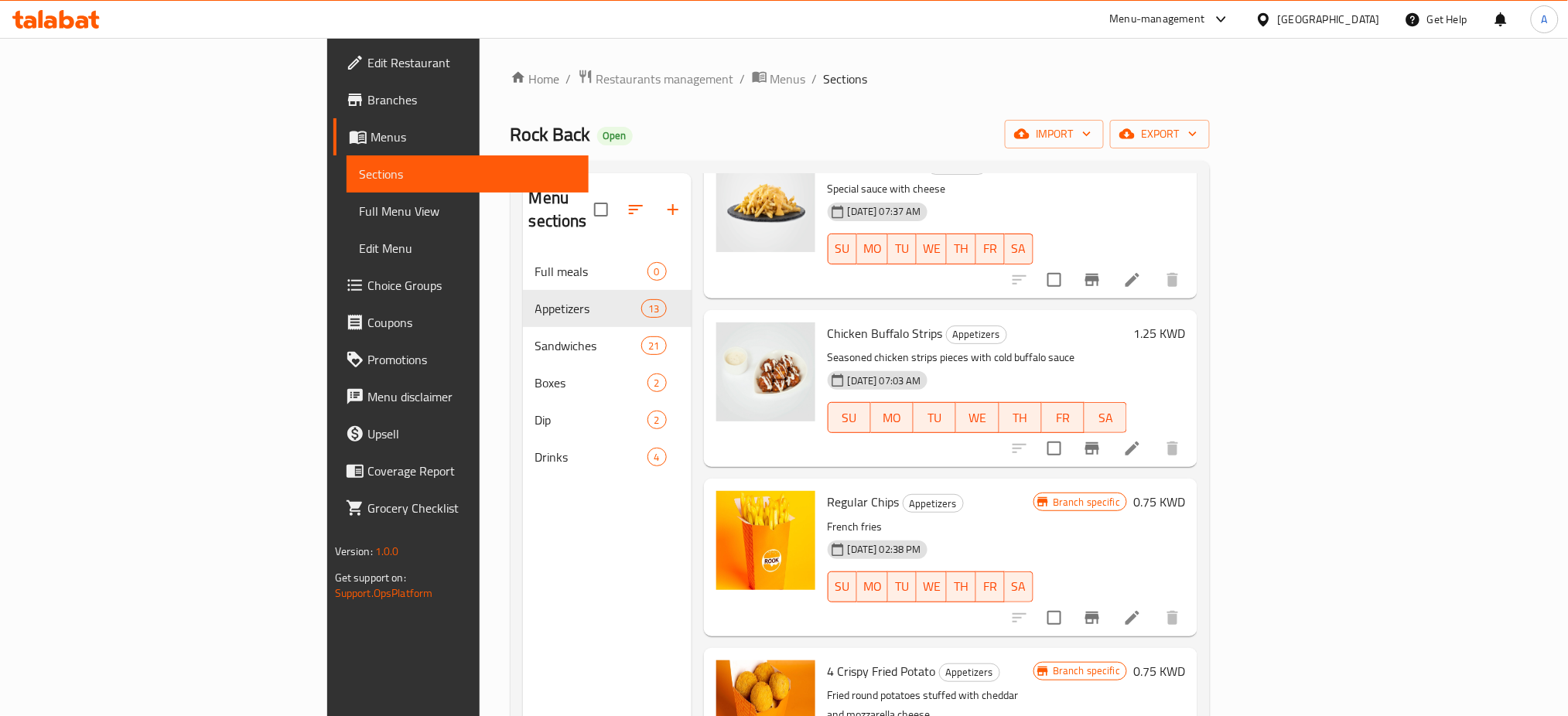
scroll to position [721, 0]
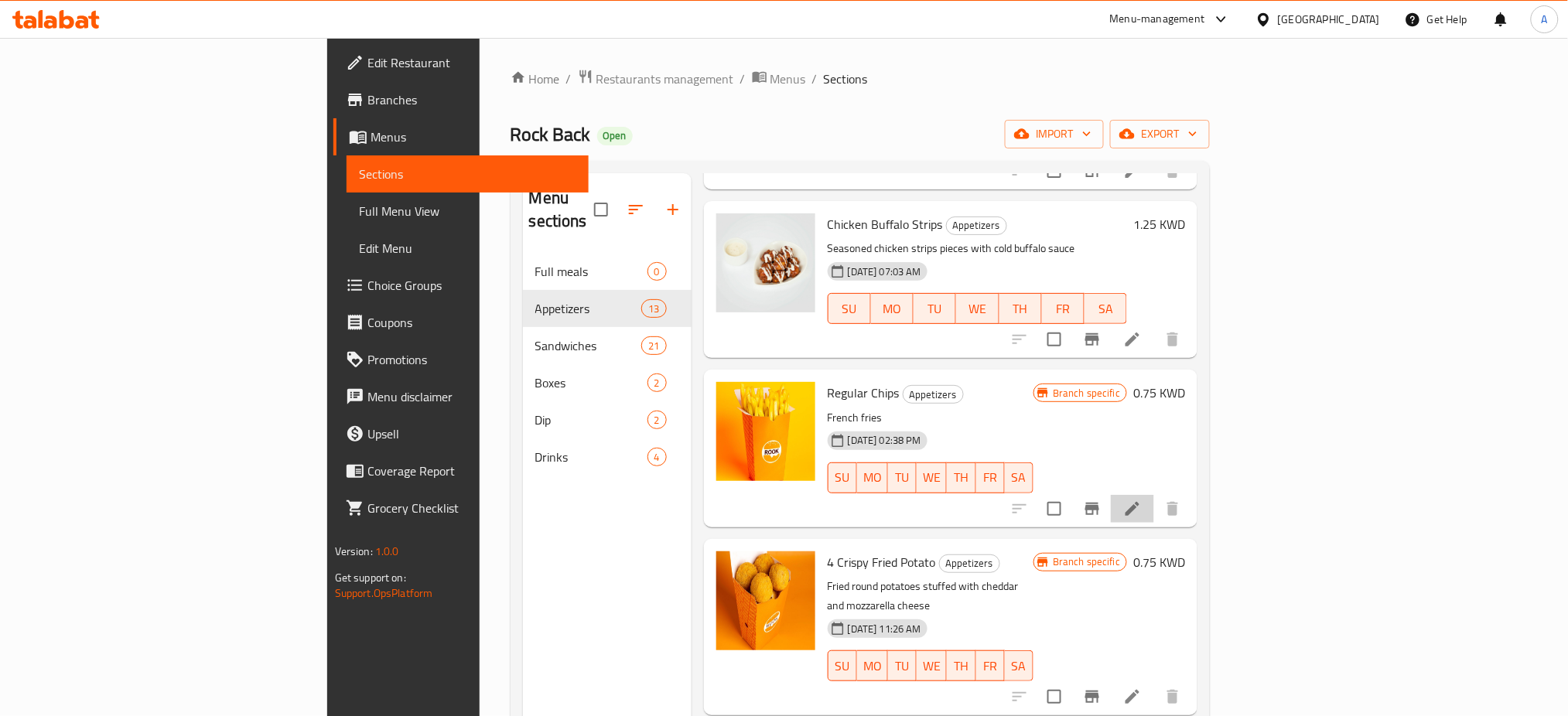
click at [1154, 495] on li at bounding box center [1132, 509] width 43 height 27
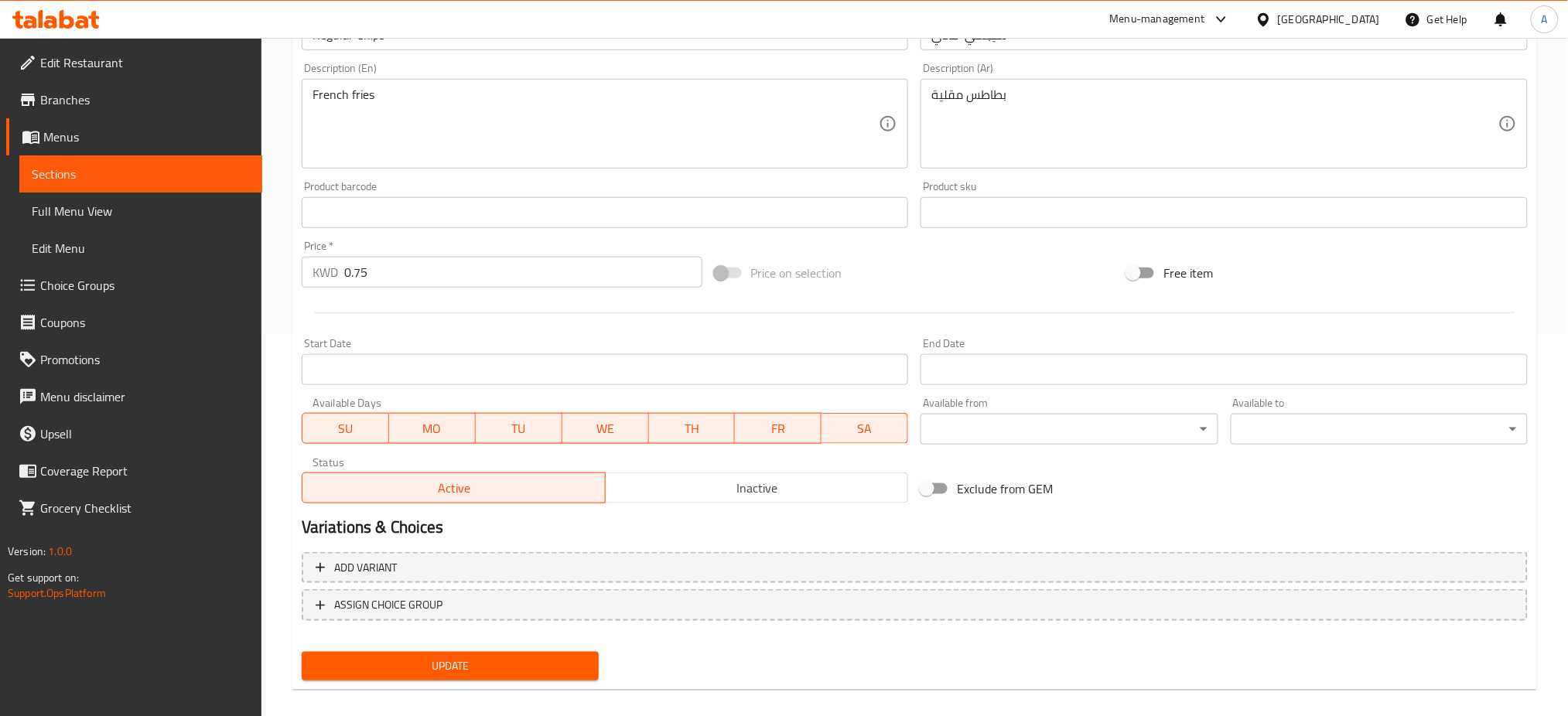
scroll to position [396, 0]
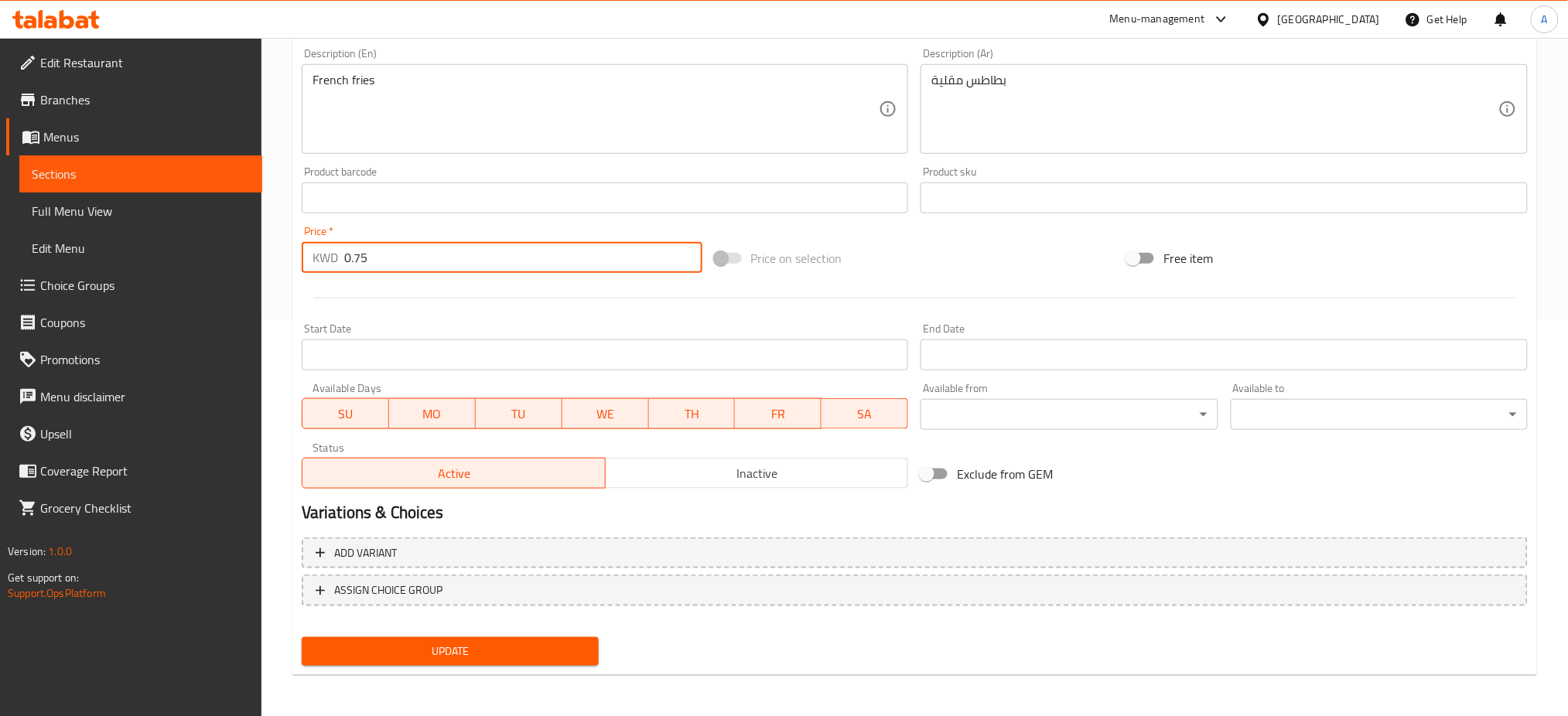
drag, startPoint x: 291, startPoint y: 267, endPoint x: 282, endPoint y: 267, distance: 9.0
click at [285, 267] on div "Home / Restaurants management / Menus / Sections / item / update Appetizers sec…" at bounding box center [914, 179] width 1307 height 1077
type input "0.750"
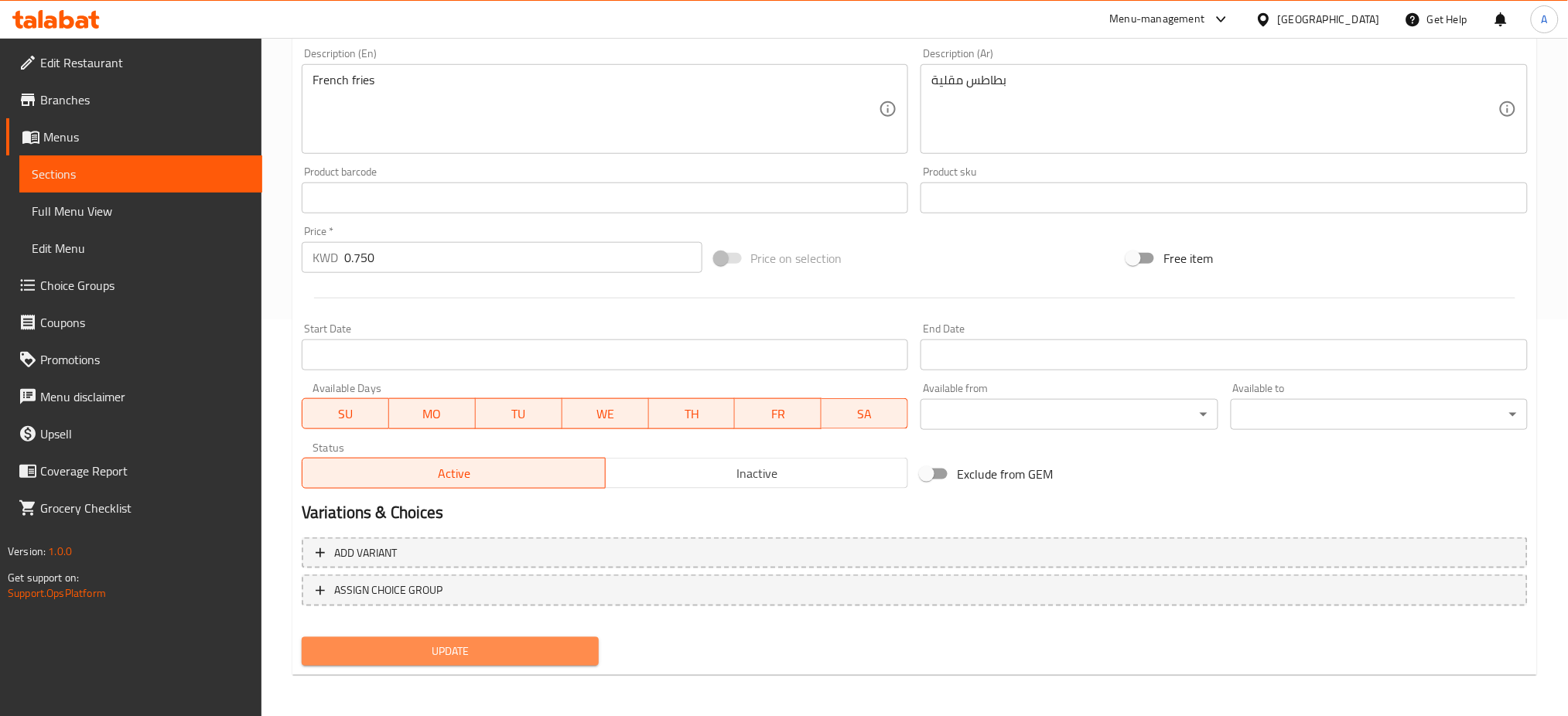
click at [438, 642] on span "Update" at bounding box center [450, 651] width 272 height 20
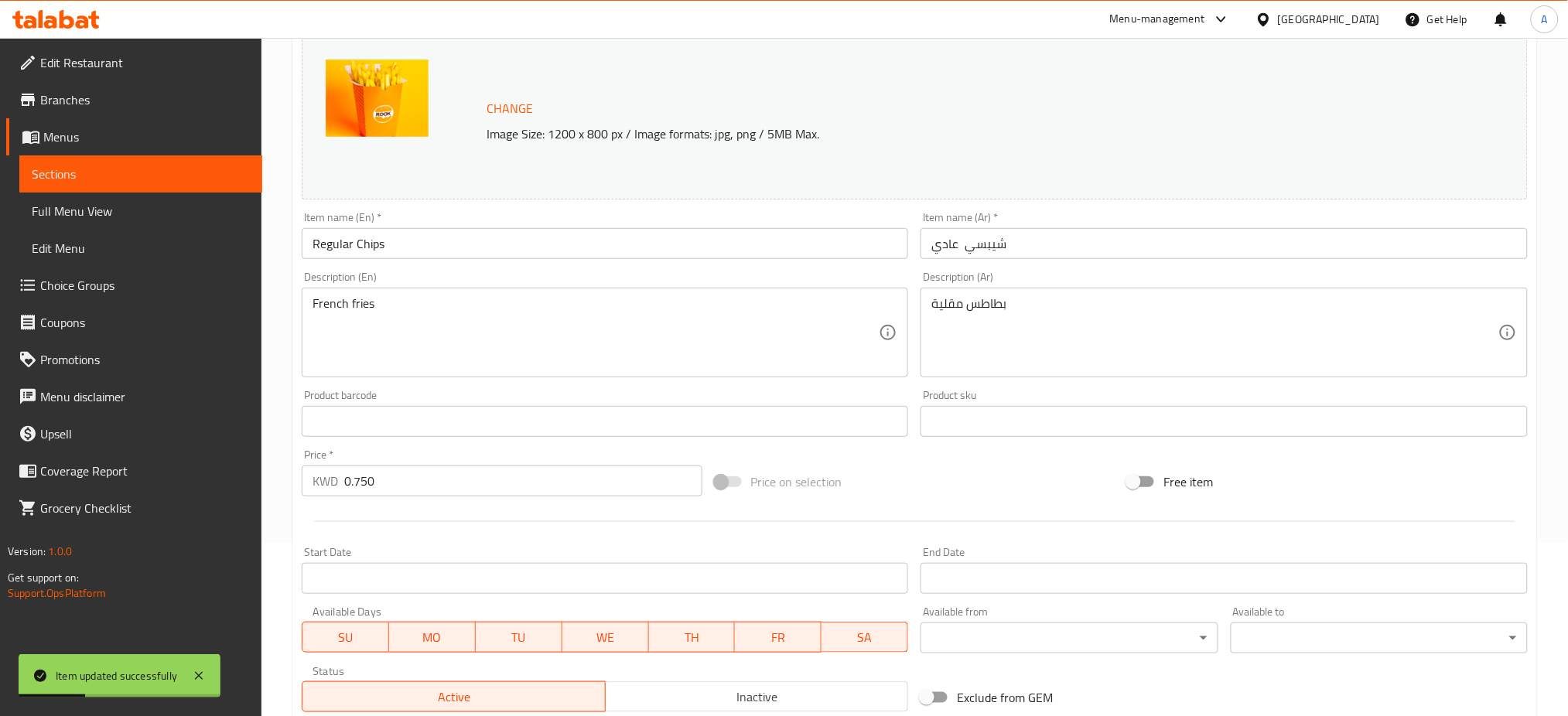
scroll to position [0, 0]
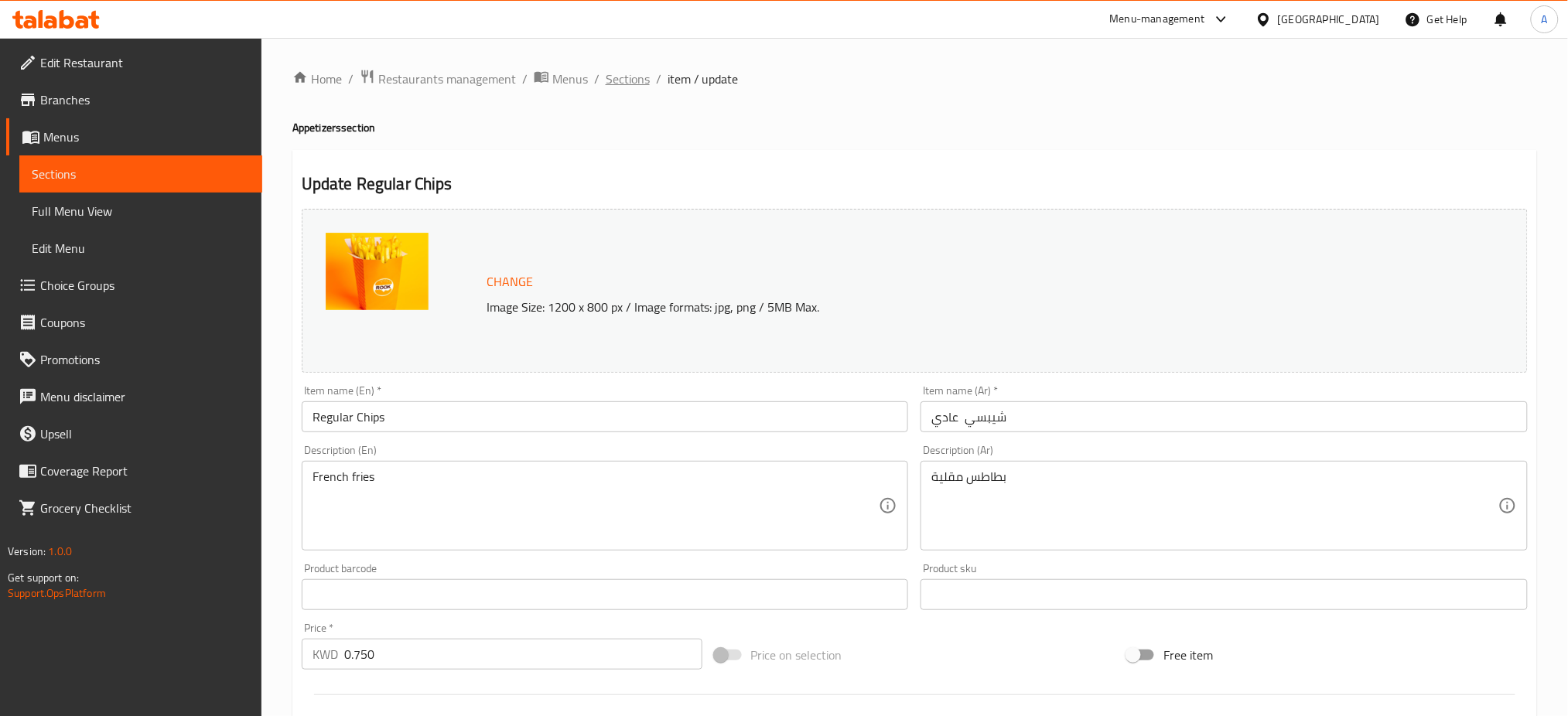
click at [626, 74] on span "Sections" at bounding box center [627, 78] width 44 height 19
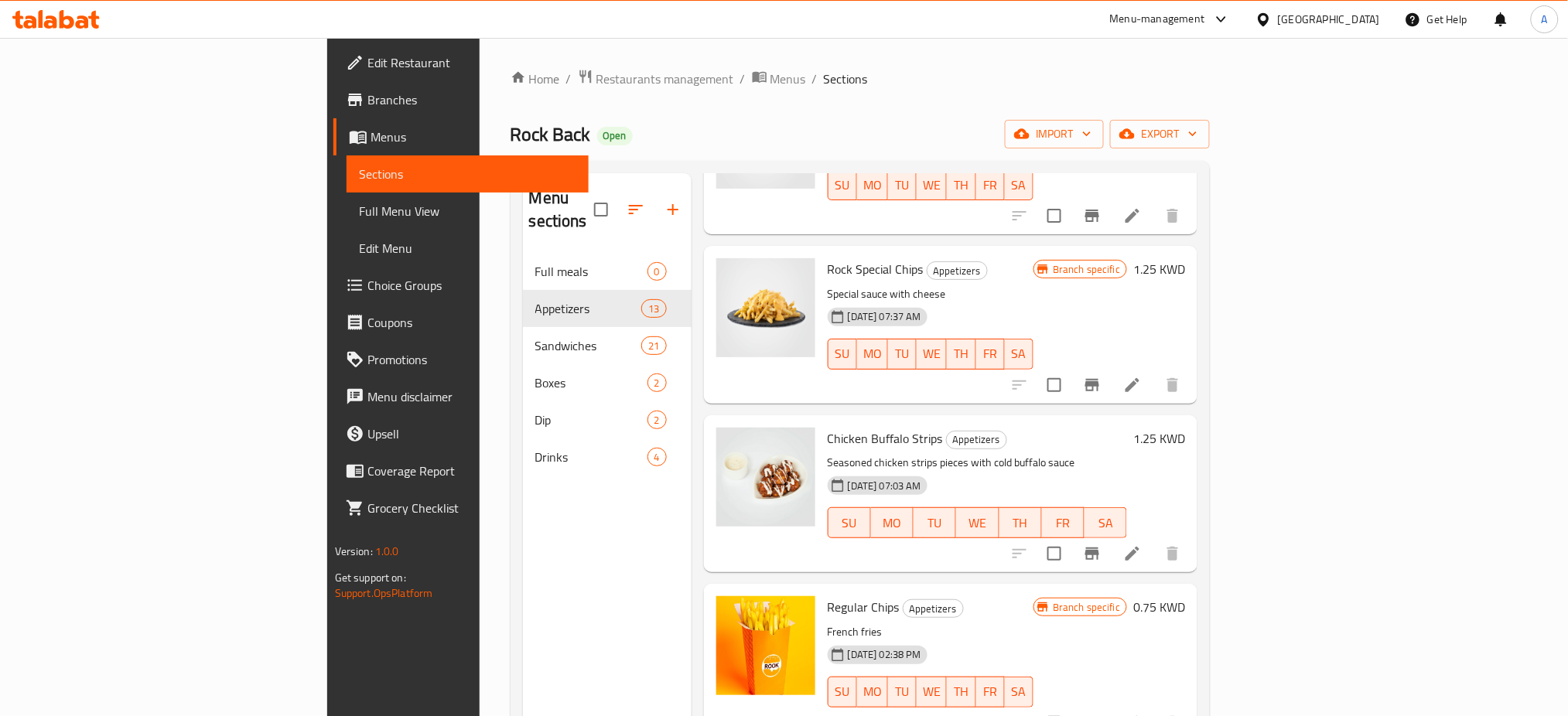
scroll to position [515, 0]
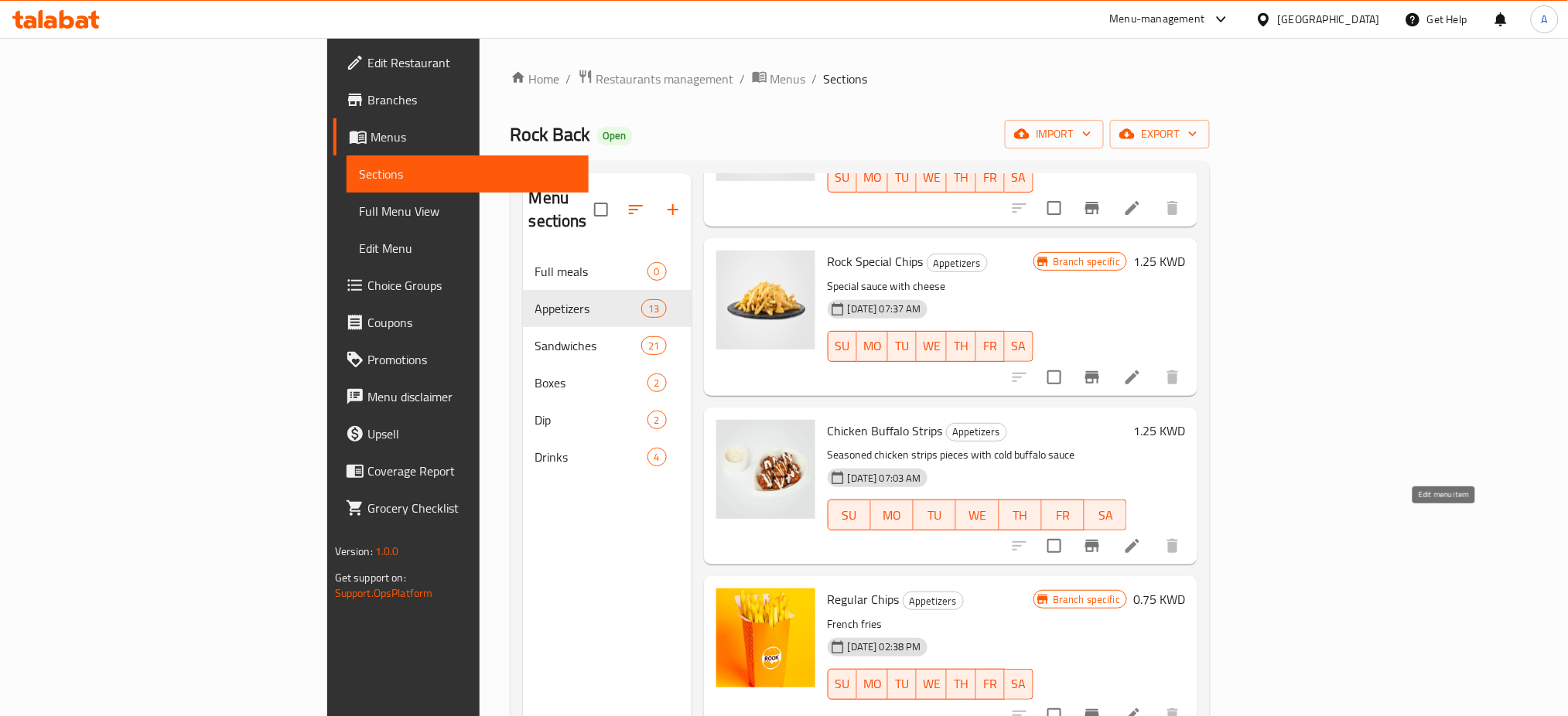
click at [1141, 536] on icon at bounding box center [1131, 545] width 19 height 19
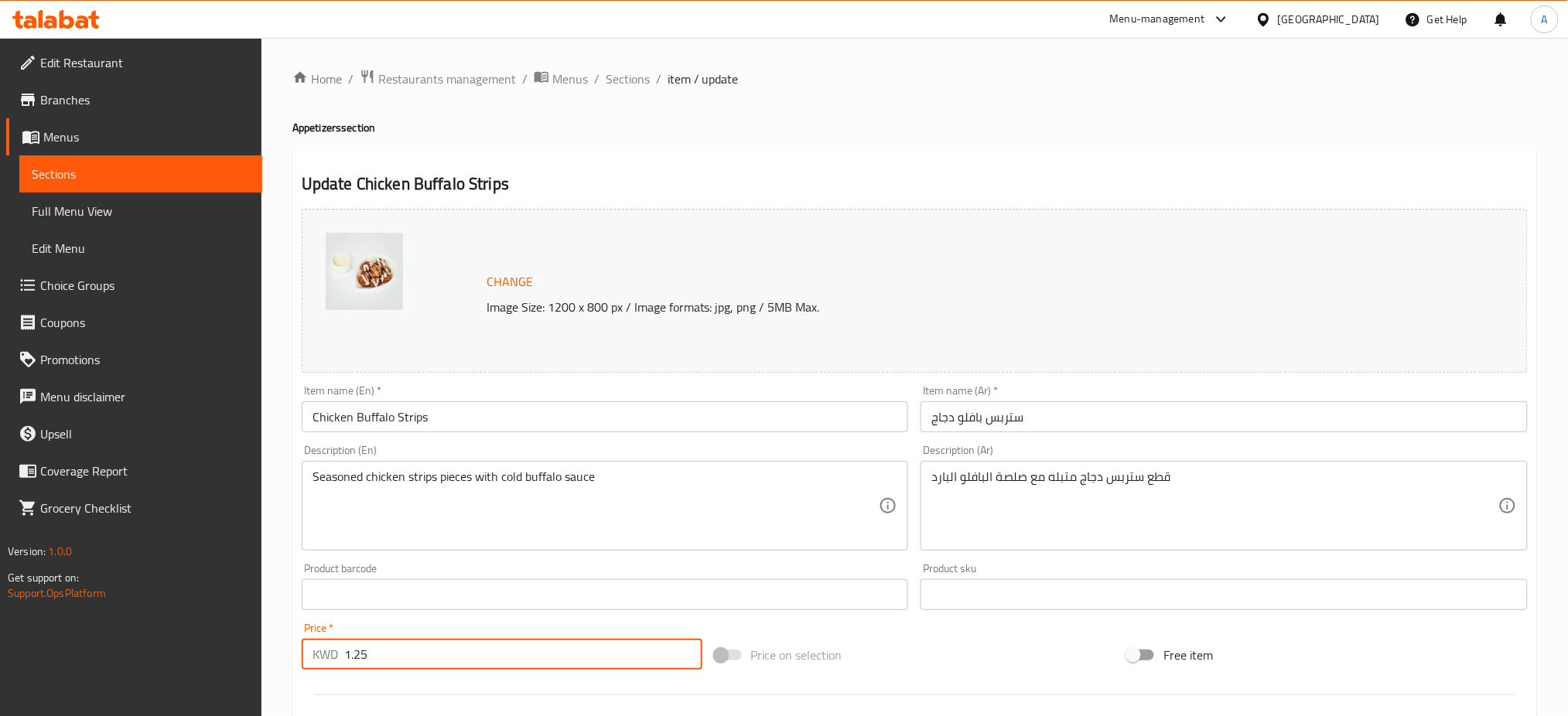
drag, startPoint x: 371, startPoint y: 658, endPoint x: 355, endPoint y: 652, distance: 17.1
click at [355, 652] on input "1.25" at bounding box center [524, 654] width 358 height 31
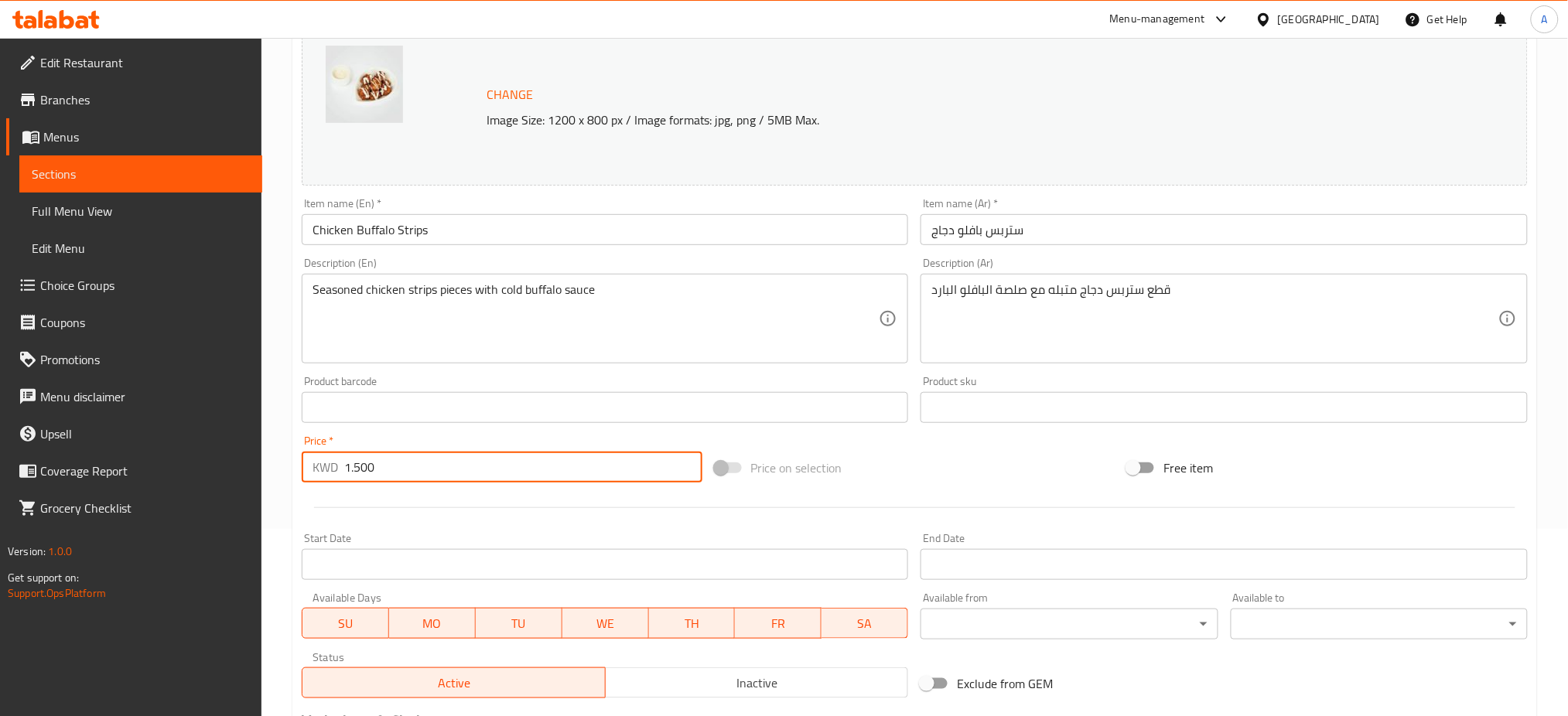
scroll to position [396, 0]
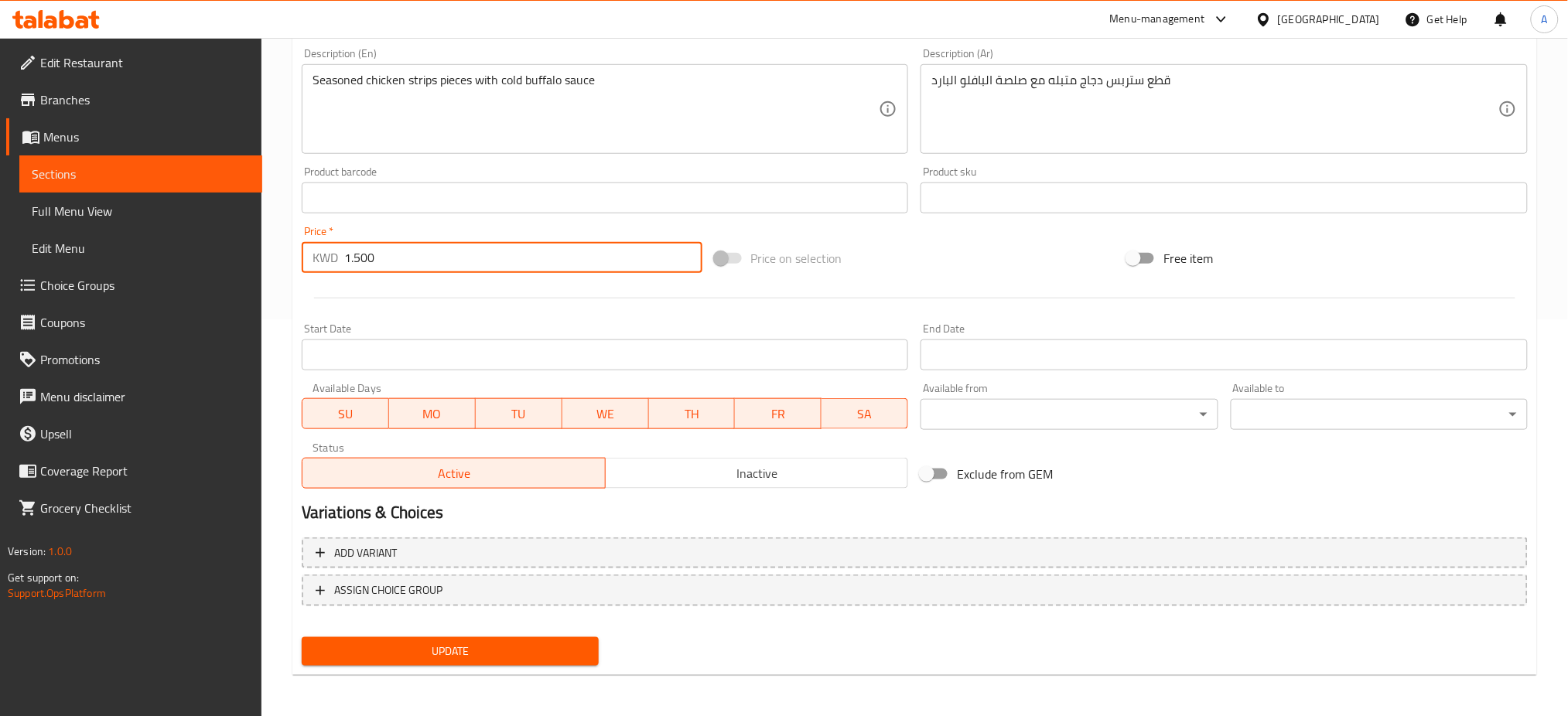
type input "1.500"
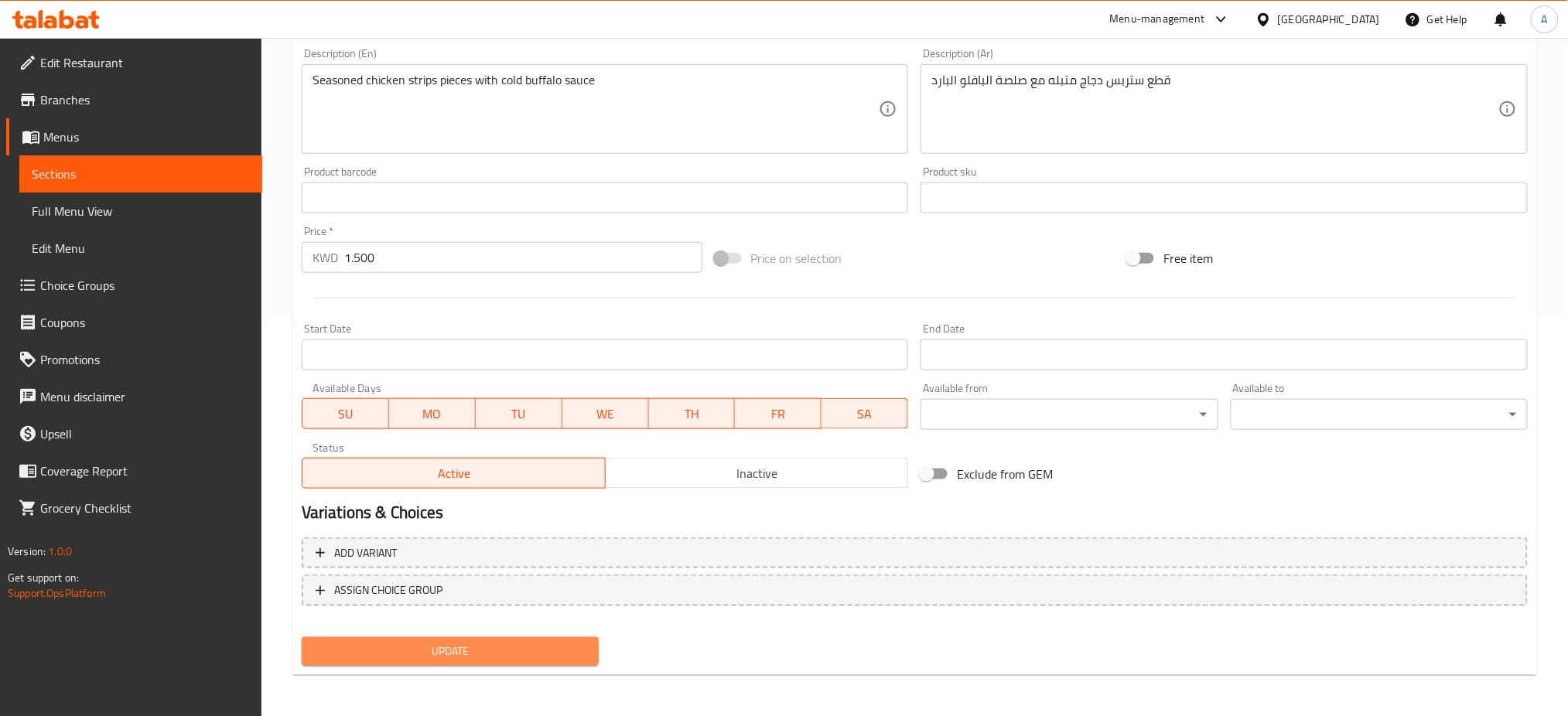
click at [448, 651] on span "Update" at bounding box center [450, 651] width 272 height 20
click at [455, 643] on span "Update" at bounding box center [450, 651] width 272 height 20
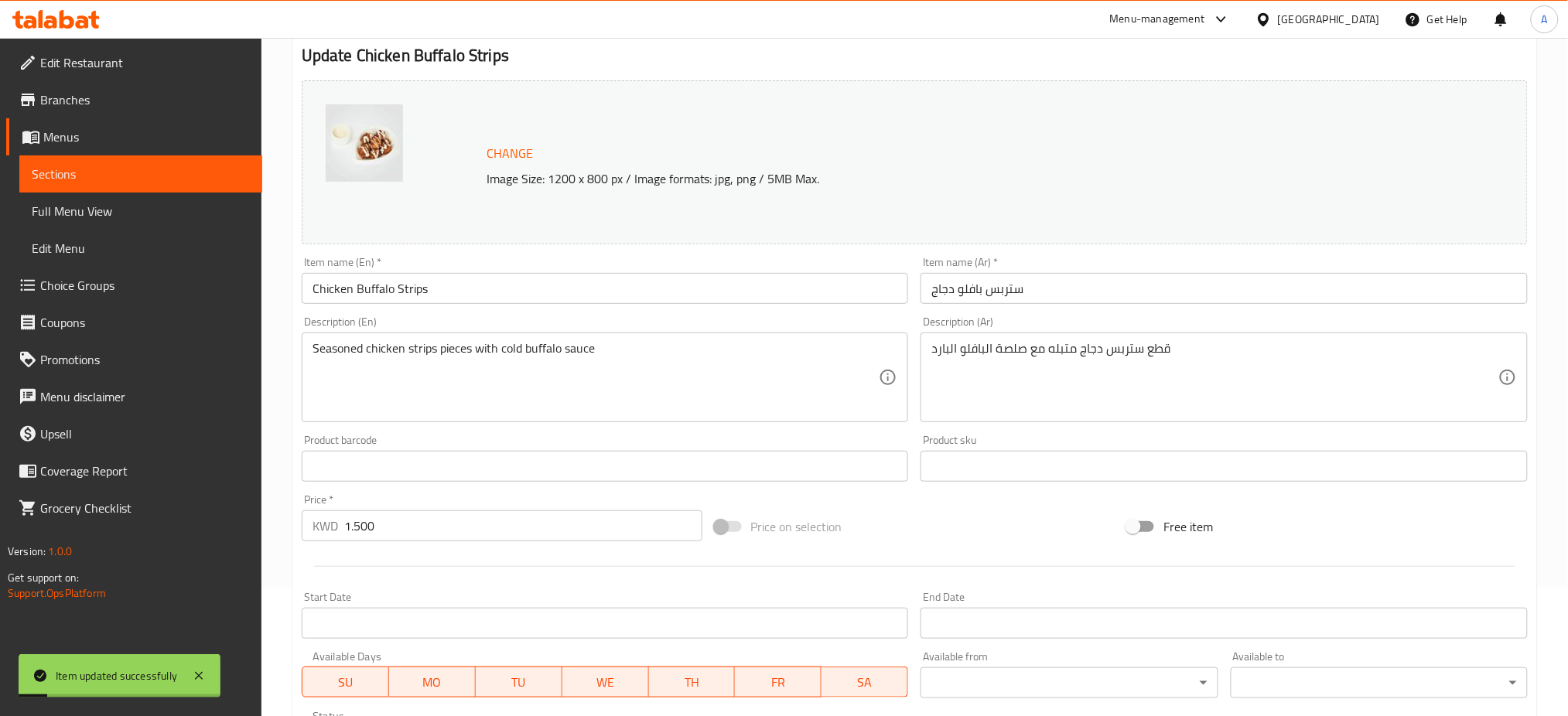
scroll to position [0, 0]
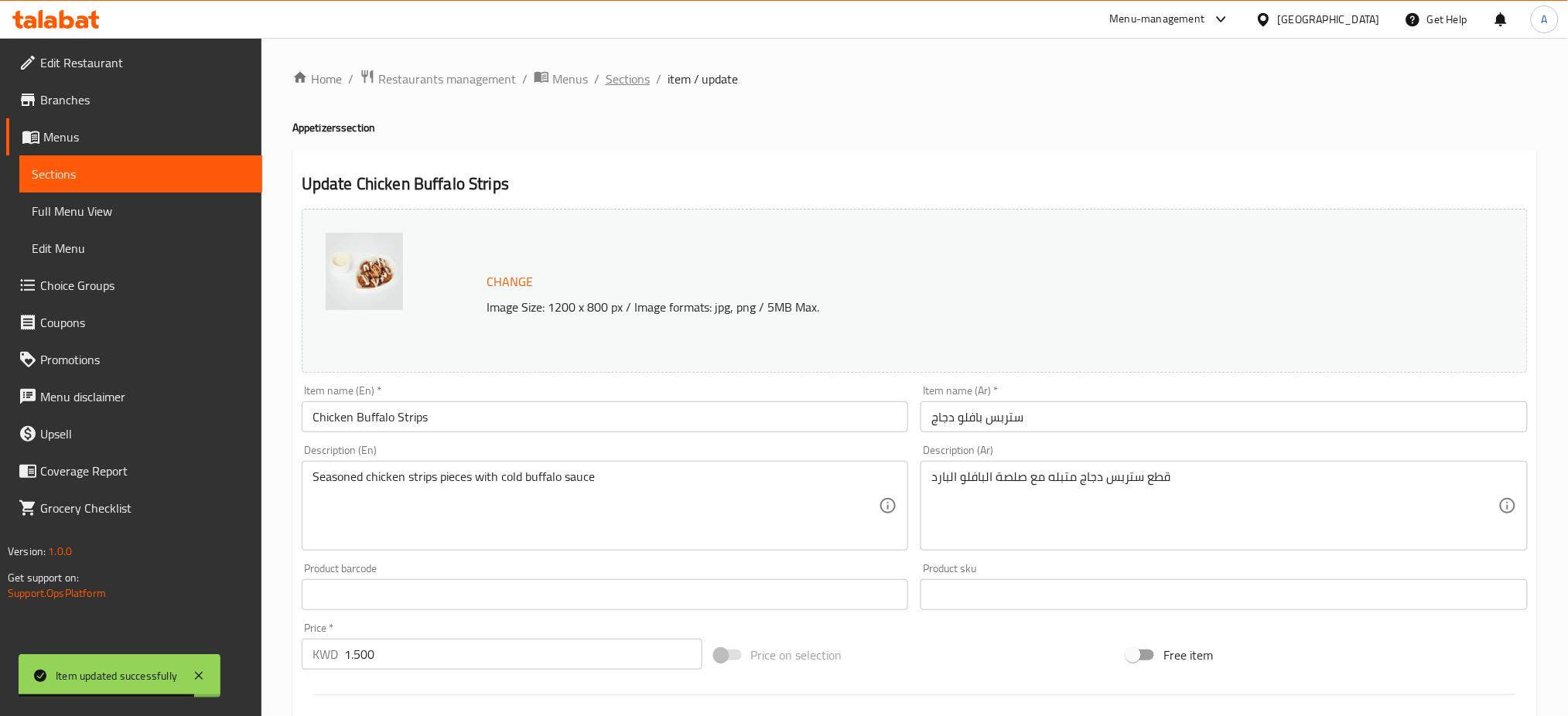
click at [614, 79] on span "Sections" at bounding box center [627, 78] width 44 height 19
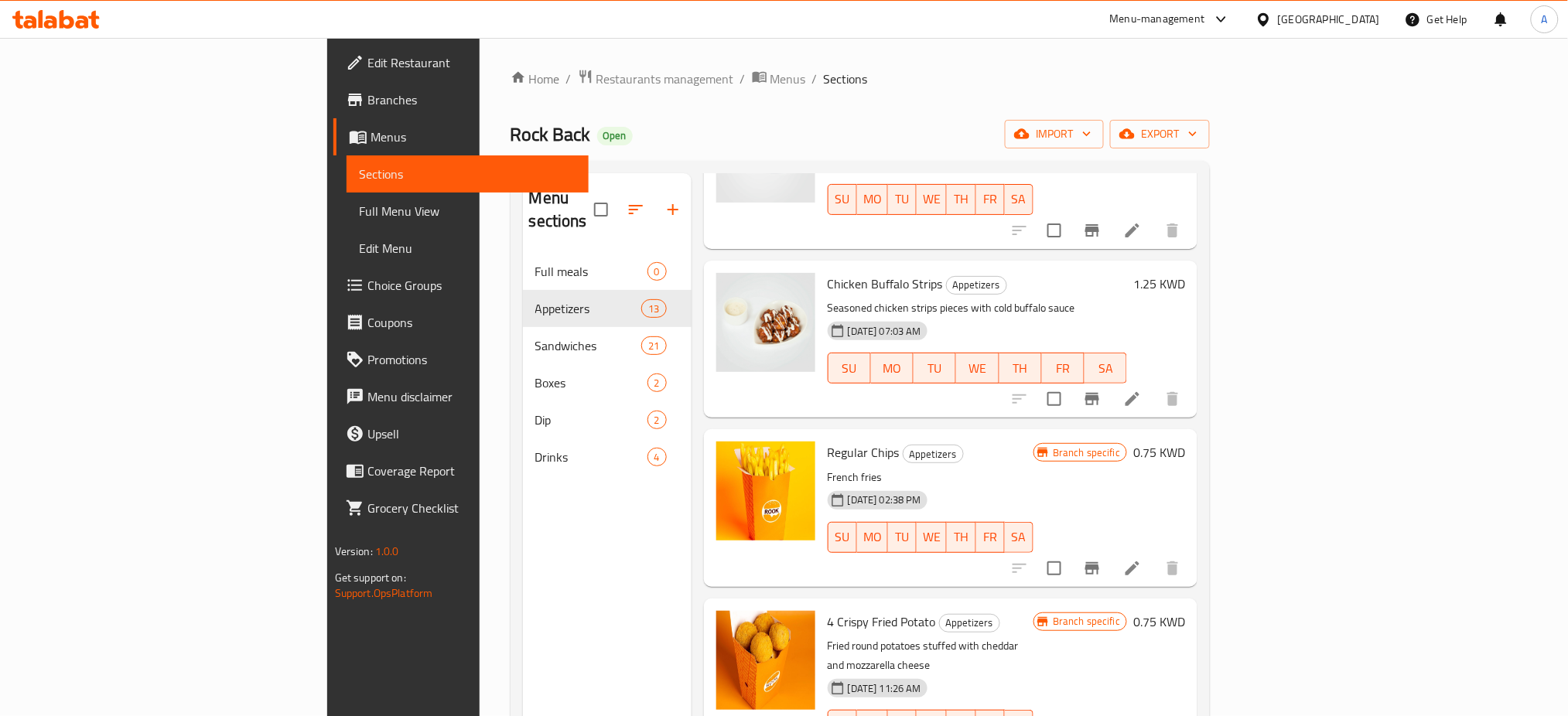
scroll to position [662, 0]
click at [1031, 467] on p "French fries" at bounding box center [931, 476] width 206 height 20
click at [1099, 561] on icon "Branch-specific-item" at bounding box center [1092, 567] width 14 height 13
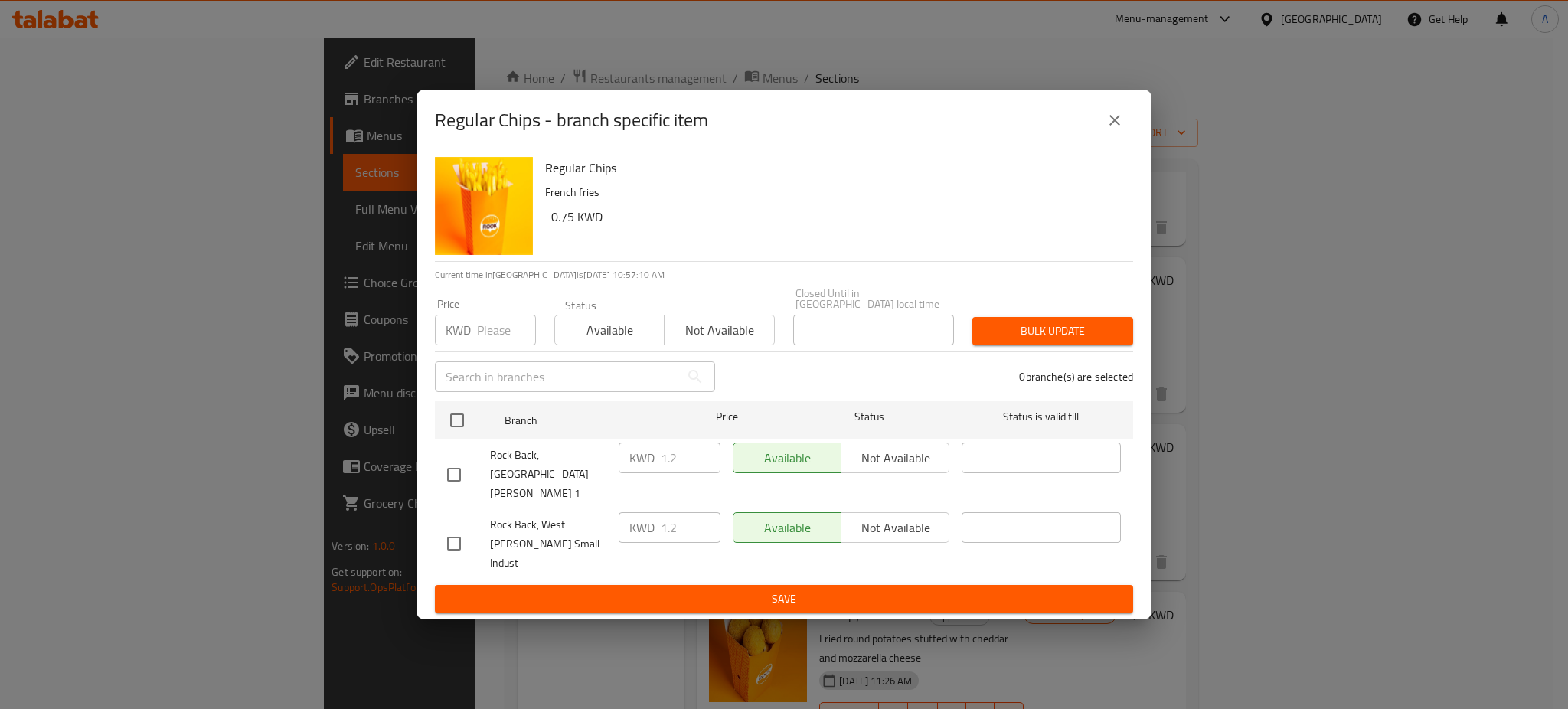
click at [1358, 253] on div "Regular Chips - branch specific item Regular Chips French fries 0.75 KWD Curren…" at bounding box center [784, 354] width 1568 height 709
click at [1113, 130] on icon "close" at bounding box center [1114, 120] width 18 height 18
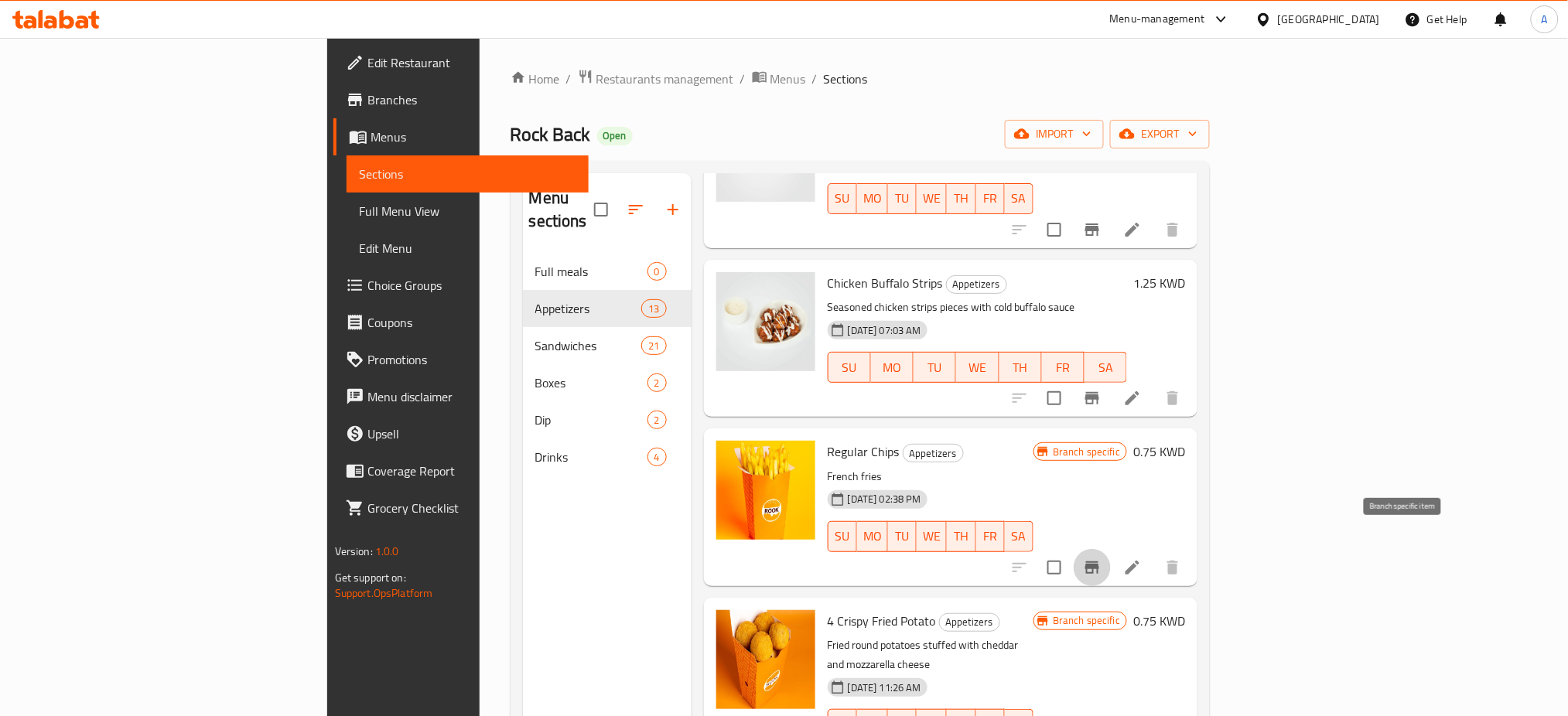
click at [1101, 559] on icon "Branch-specific-item" at bounding box center [1091, 567] width 19 height 19
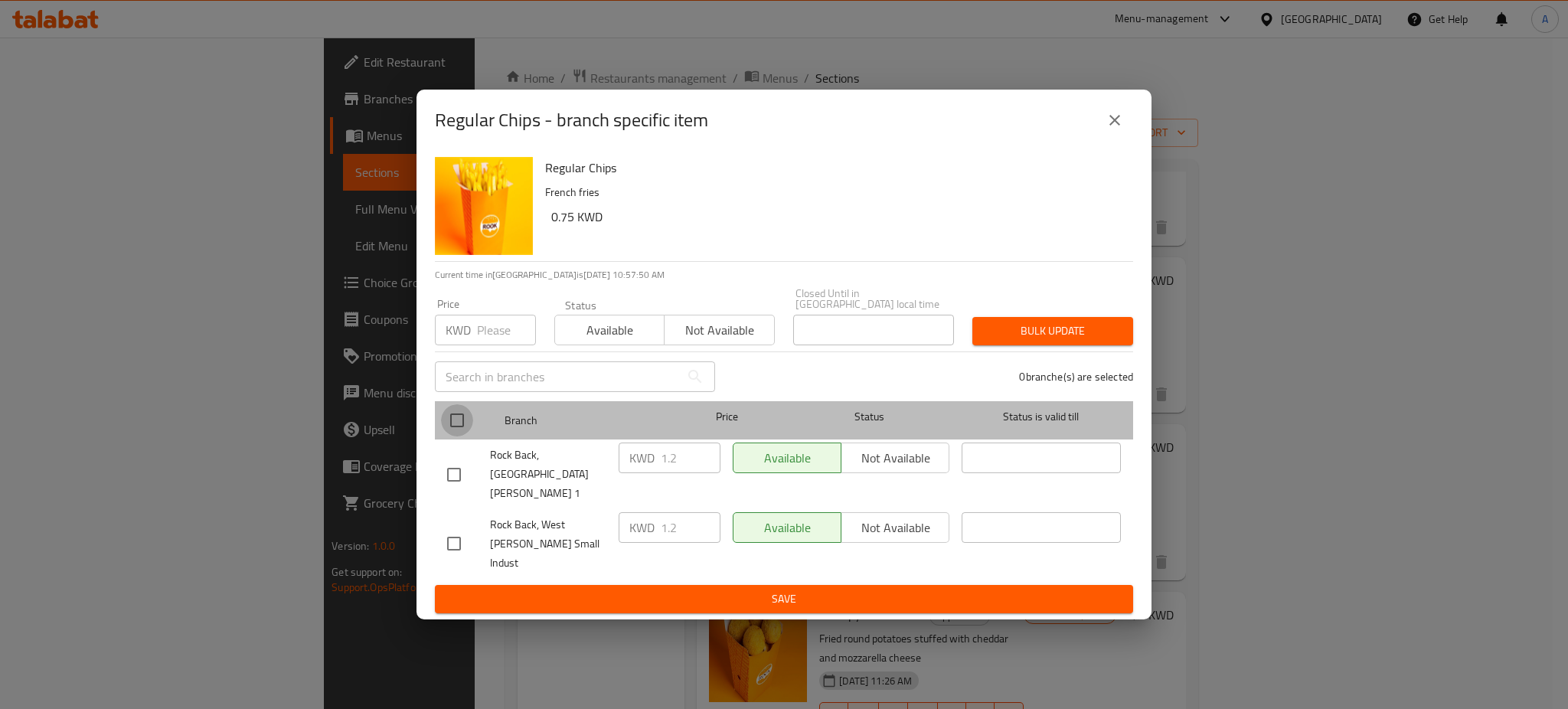
click at [450, 428] on input "checkbox" at bounding box center [456, 419] width 32 height 32
checkbox input "true"
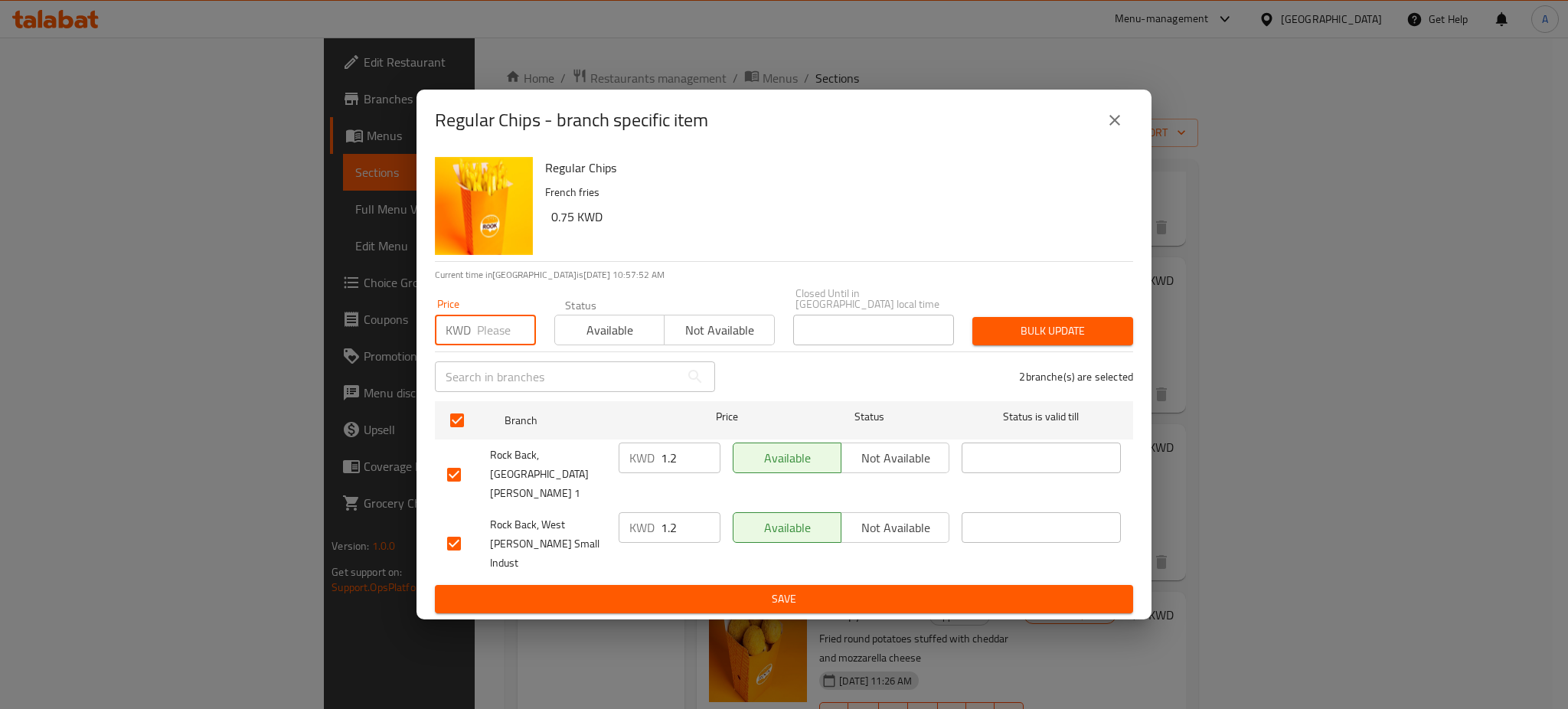
click at [487, 345] on input "number" at bounding box center [506, 330] width 59 height 31
type input "0.75"
click at [1070, 341] on span "Bulk update" at bounding box center [1052, 331] width 137 height 19
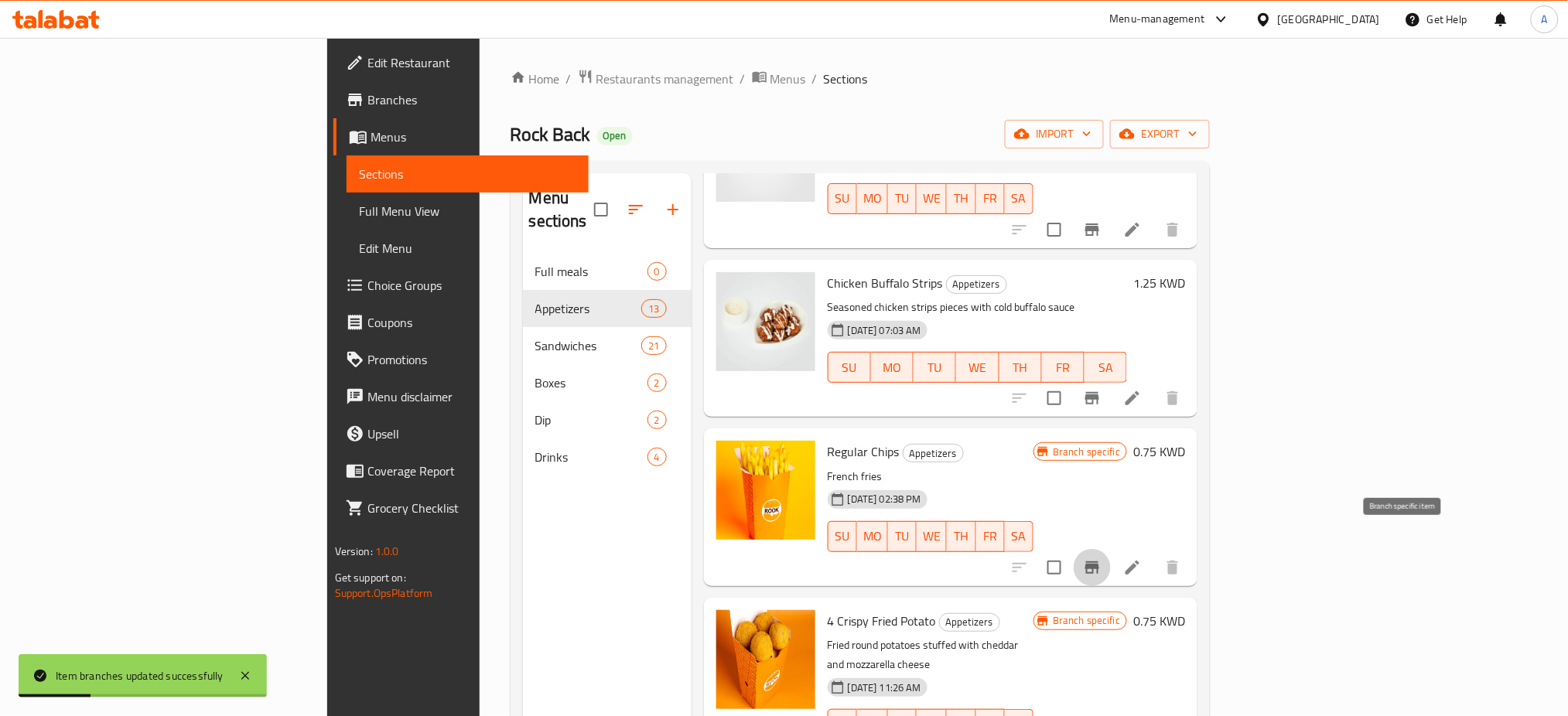
click at [1099, 561] on icon "Branch-specific-item" at bounding box center [1092, 567] width 14 height 13
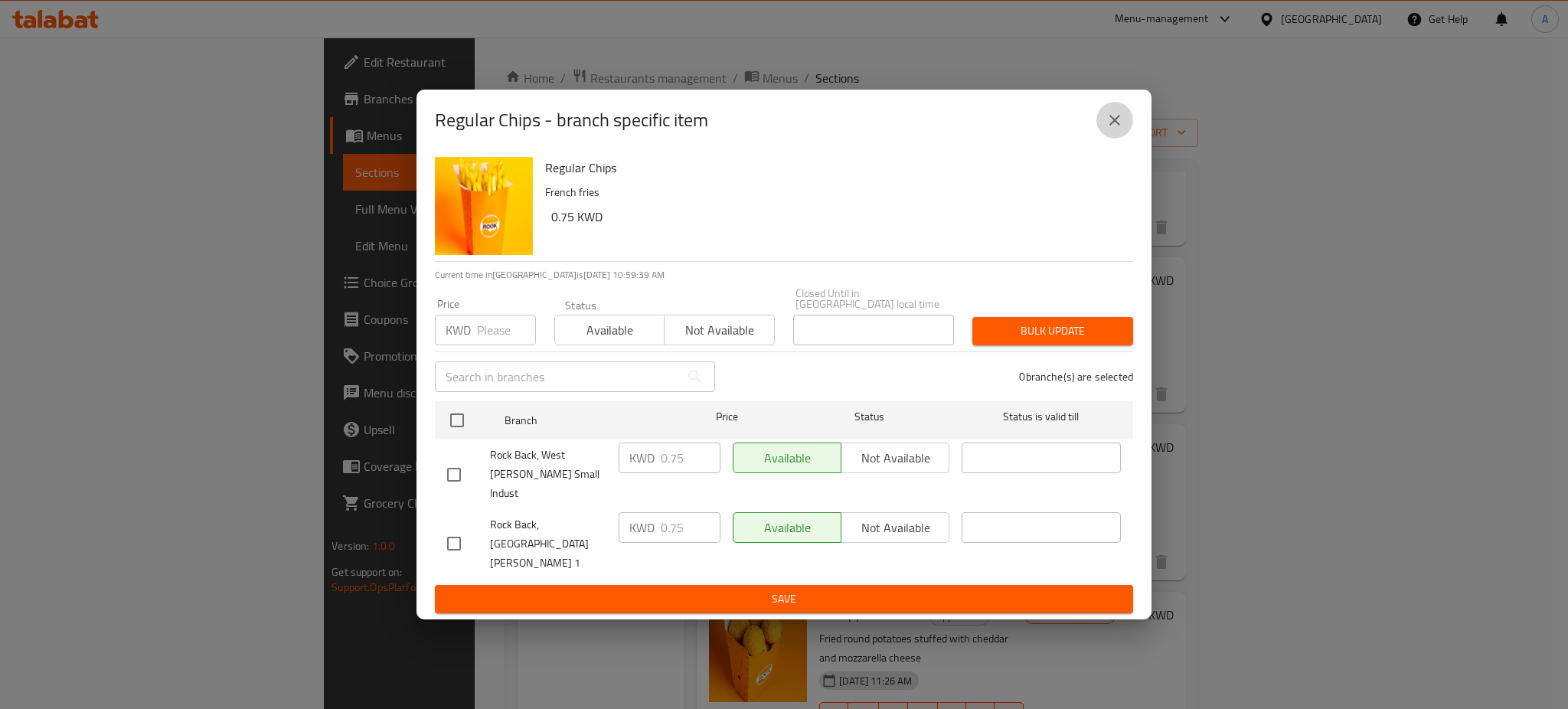
click at [1124, 139] on button "close" at bounding box center [1115, 120] width 37 height 37
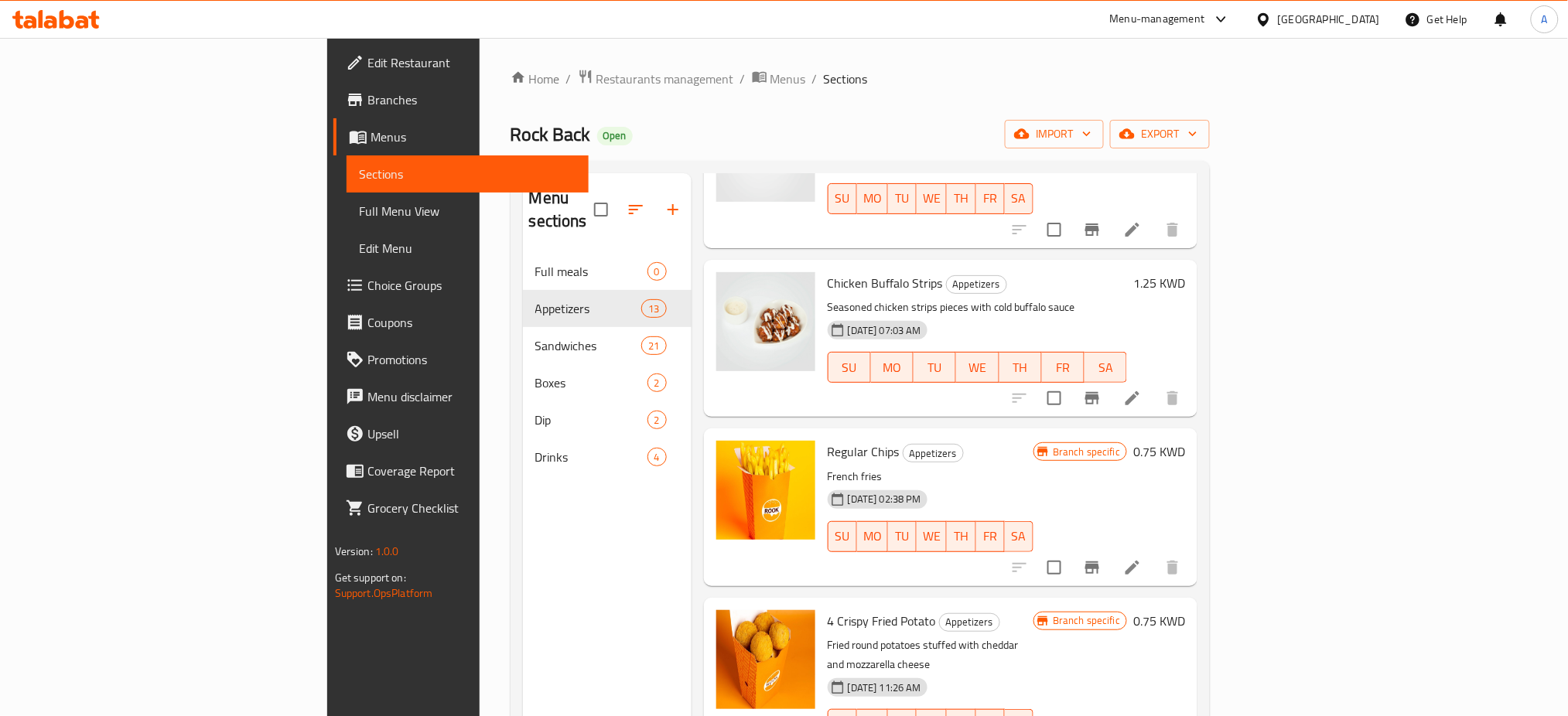
click at [367, 93] on span "Branches" at bounding box center [472, 99] width 209 height 19
